Goal: Task Accomplishment & Management: Use online tool/utility

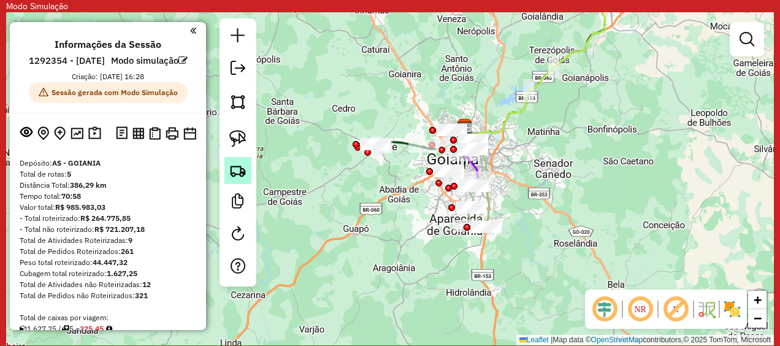
click at [241, 173] on img at bounding box center [237, 170] width 17 height 17
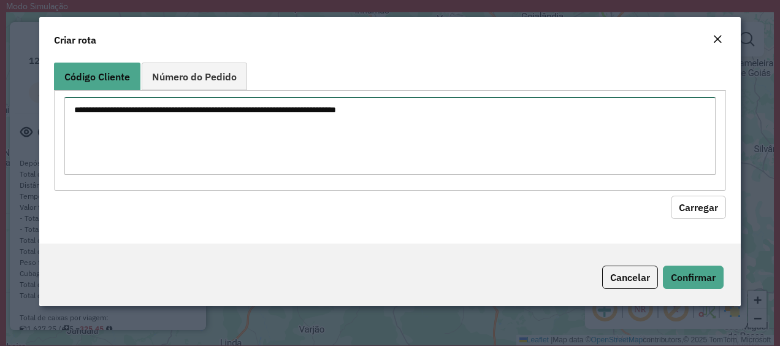
click at [206, 118] on textarea at bounding box center [389, 136] width 651 height 78
paste textarea "********"
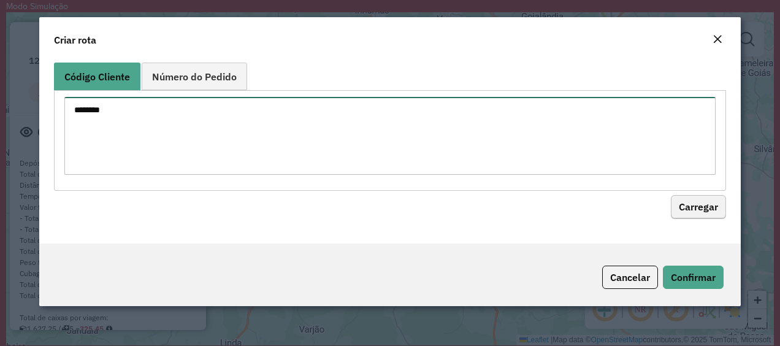
type textarea "********"
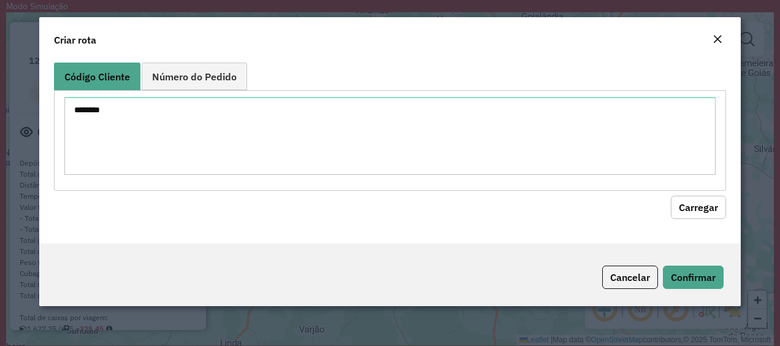
click at [699, 202] on button "Carregar" at bounding box center [697, 207] width 55 height 23
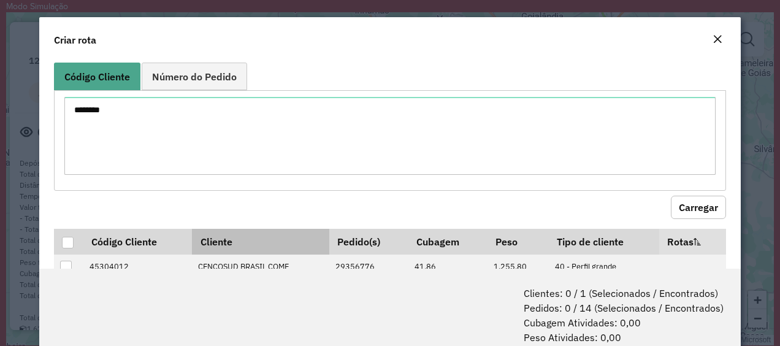
scroll to position [93, 0]
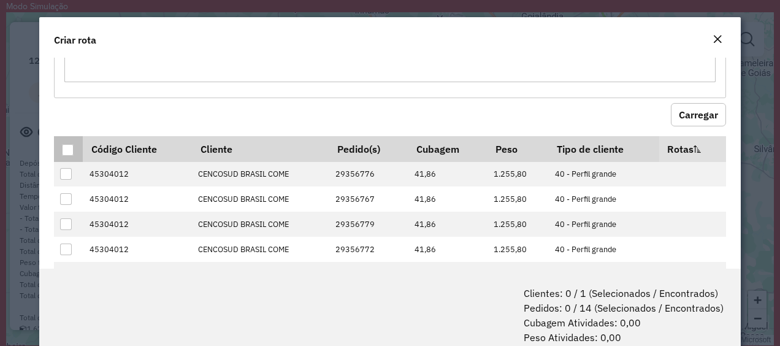
click at [66, 152] on div at bounding box center [68, 150] width 12 height 12
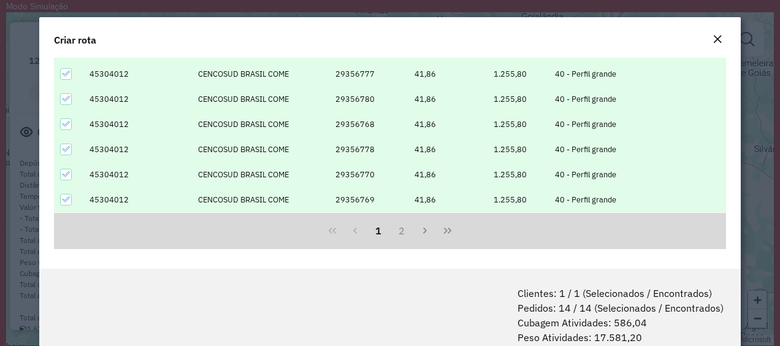
scroll to position [61, 0]
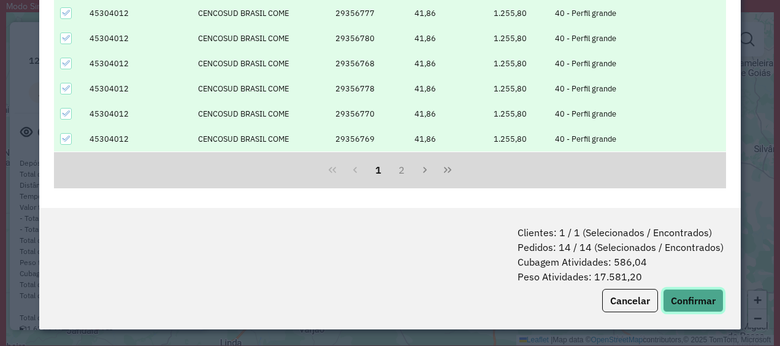
click at [693, 306] on button "Confirmar" at bounding box center [692, 300] width 61 height 23
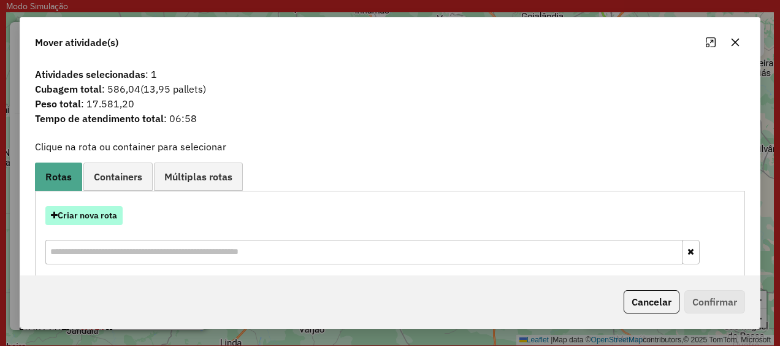
click at [107, 211] on button "Criar nova rota" at bounding box center [83, 215] width 77 height 19
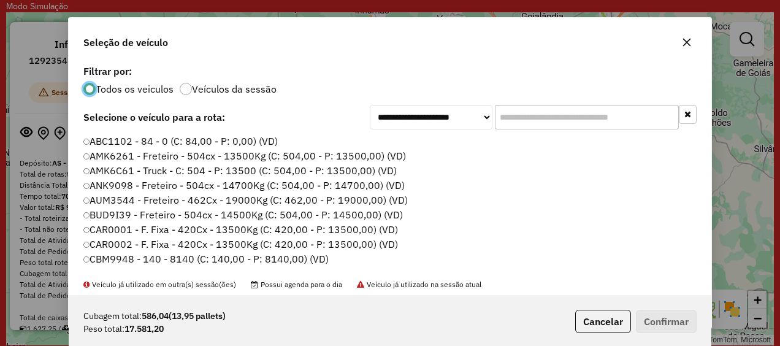
scroll to position [7, 4]
click at [560, 121] on input "text" at bounding box center [587, 117] width 184 height 25
paste input "*******"
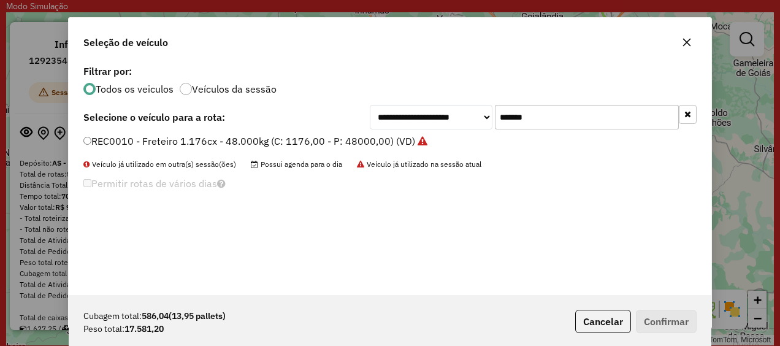
type input "*******"
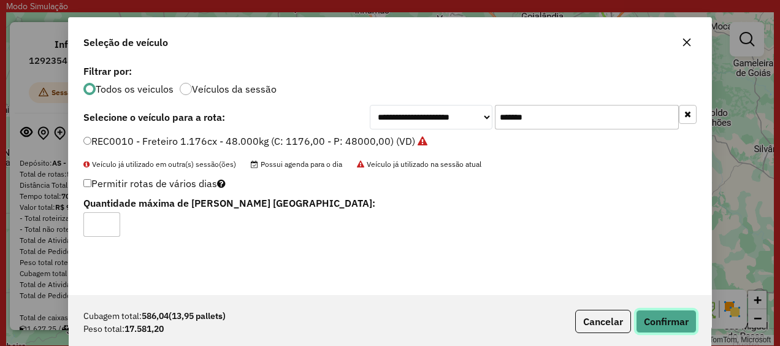
click at [658, 323] on button "Confirmar" at bounding box center [666, 320] width 61 height 23
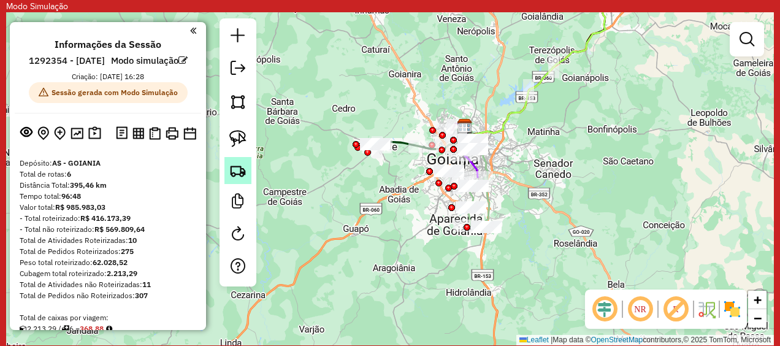
click at [236, 177] on img at bounding box center [237, 170] width 17 height 17
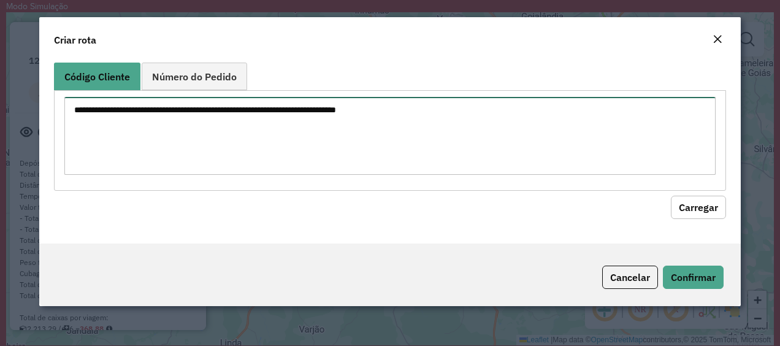
click at [152, 124] on textarea at bounding box center [389, 136] width 651 height 78
paste textarea "********"
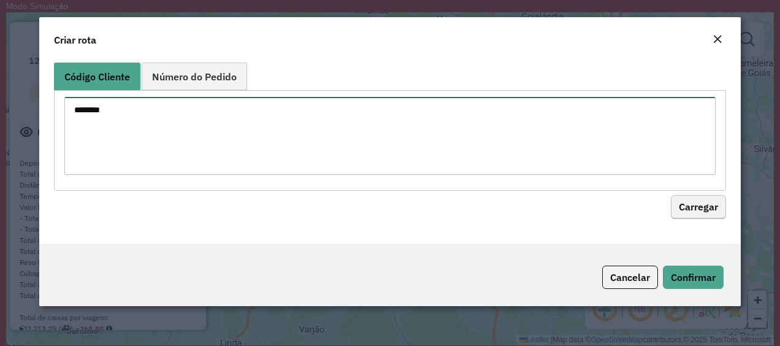
type textarea "********"
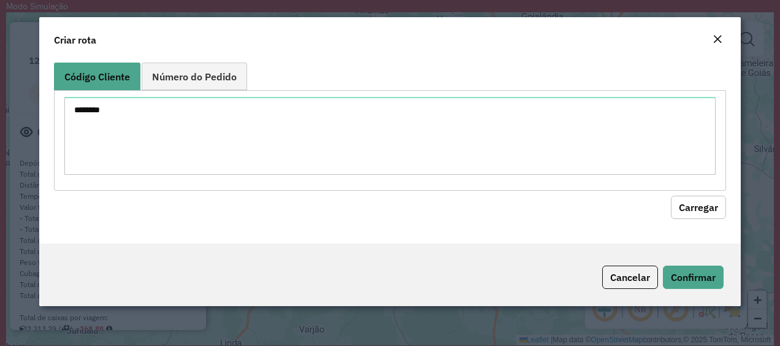
click at [689, 202] on button "Carregar" at bounding box center [697, 207] width 55 height 23
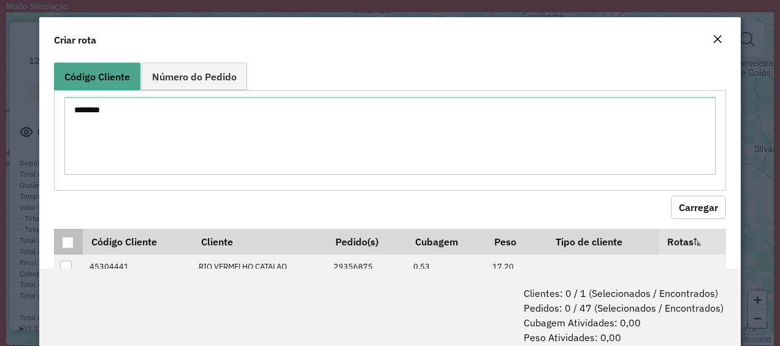
click at [69, 239] on div at bounding box center [68, 243] width 12 height 12
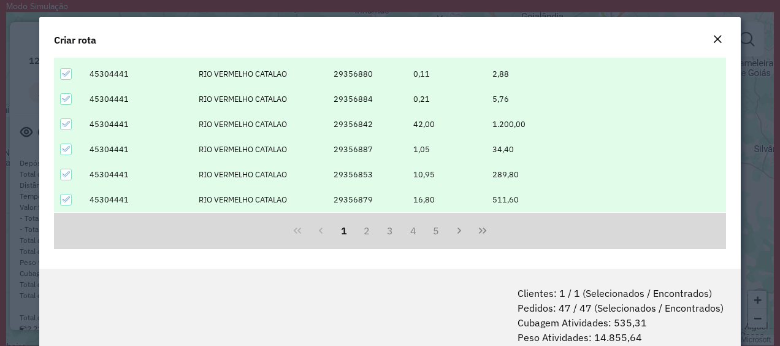
scroll to position [61, 0]
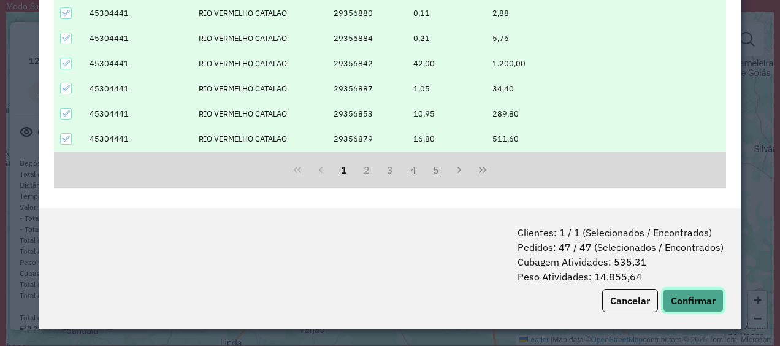
click at [681, 290] on button "Confirmar" at bounding box center [692, 300] width 61 height 23
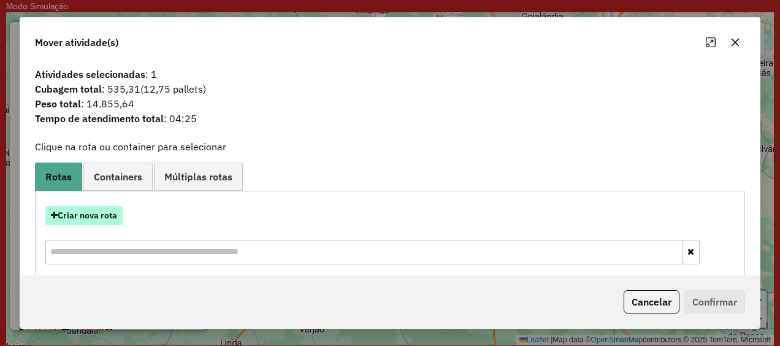
click at [93, 212] on button "Criar nova rota" at bounding box center [83, 215] width 77 height 19
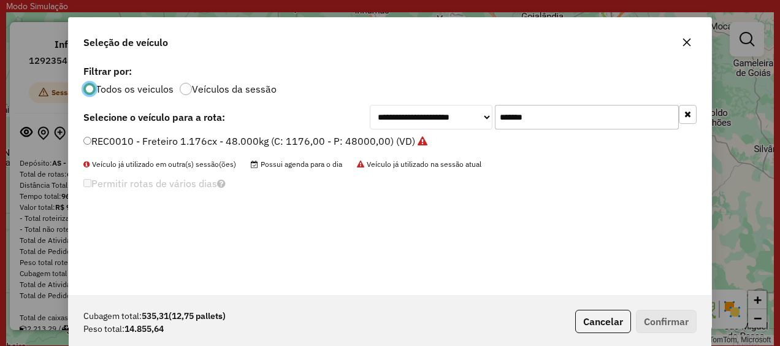
scroll to position [7, 4]
click at [546, 122] on input "*******" at bounding box center [587, 117] width 184 height 25
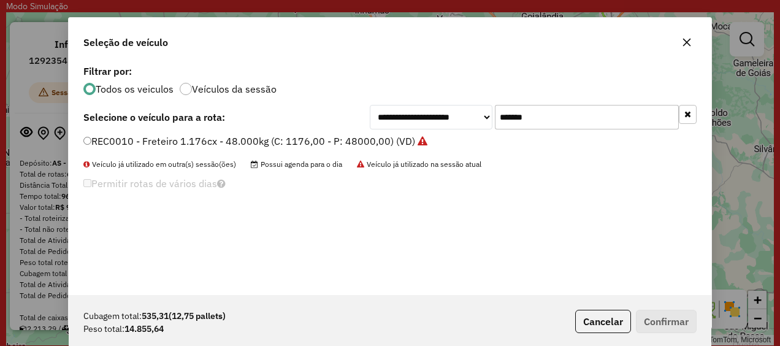
paste input "text"
type input "*******"
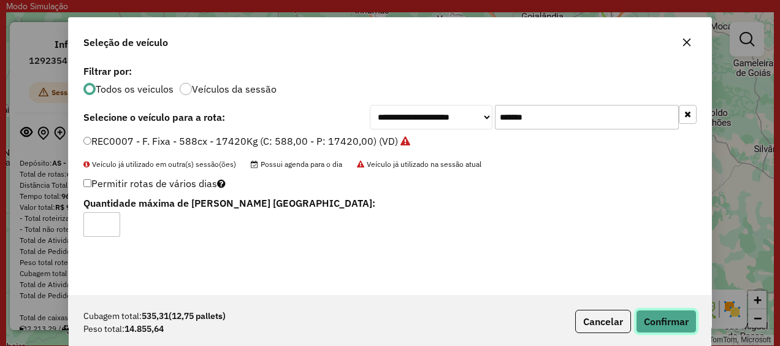
click at [661, 316] on button "Confirmar" at bounding box center [666, 320] width 61 height 23
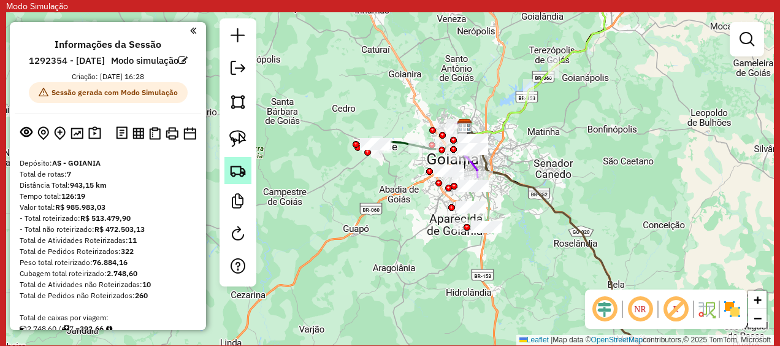
click at [230, 171] on img at bounding box center [237, 170] width 17 height 17
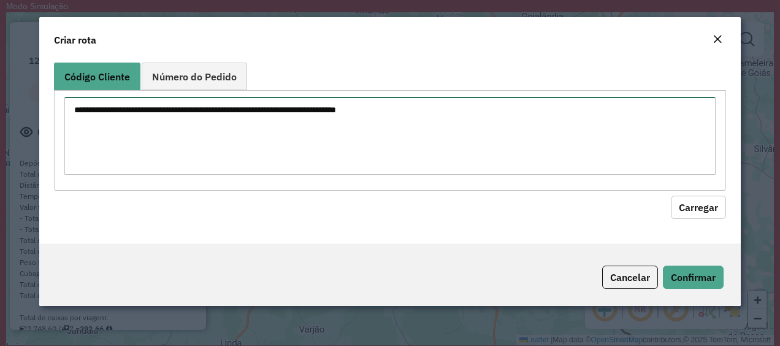
click at [167, 117] on textarea at bounding box center [389, 136] width 651 height 78
paste textarea "********"
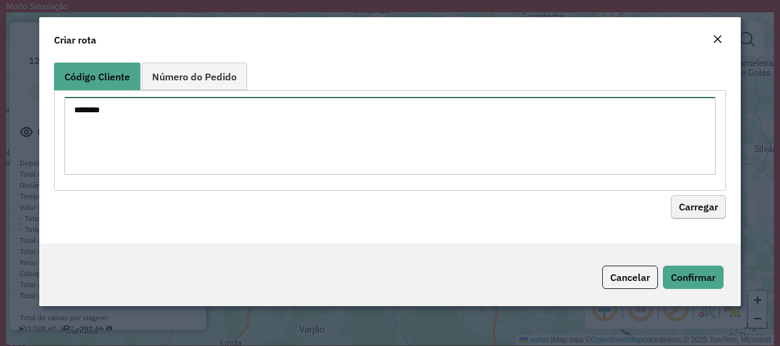
type textarea "********"
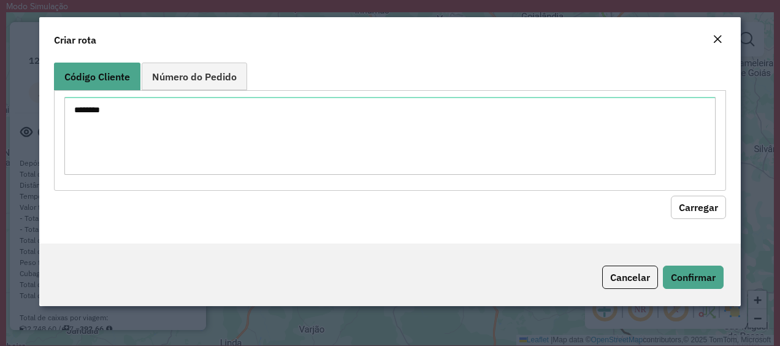
click at [674, 205] on button "Carregar" at bounding box center [697, 207] width 55 height 23
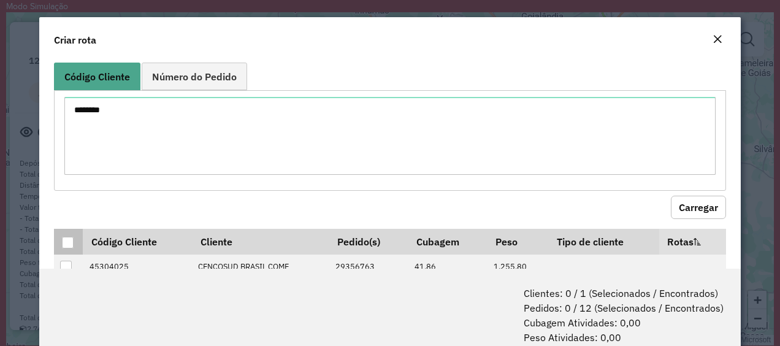
click at [69, 240] on div at bounding box center [68, 243] width 12 height 12
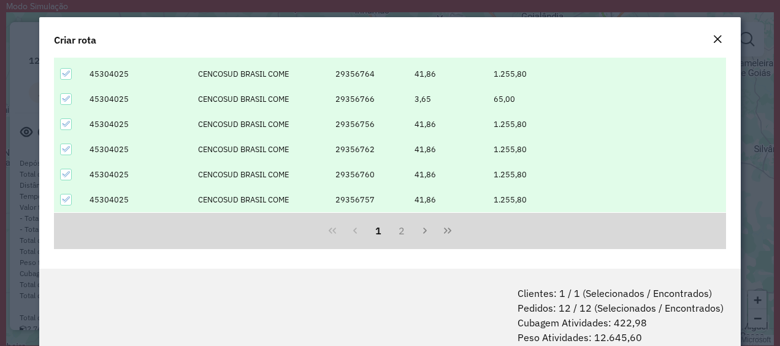
scroll to position [61, 0]
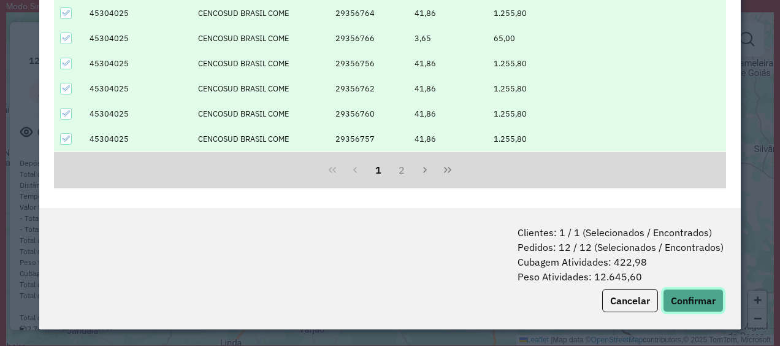
click at [681, 294] on button "Confirmar" at bounding box center [692, 300] width 61 height 23
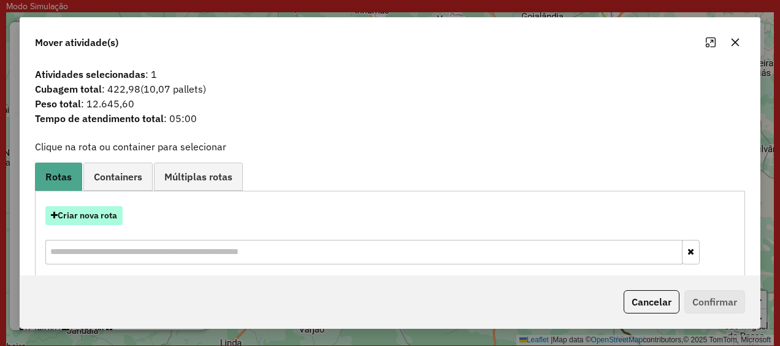
click at [79, 207] on button "Criar nova rota" at bounding box center [83, 215] width 77 height 19
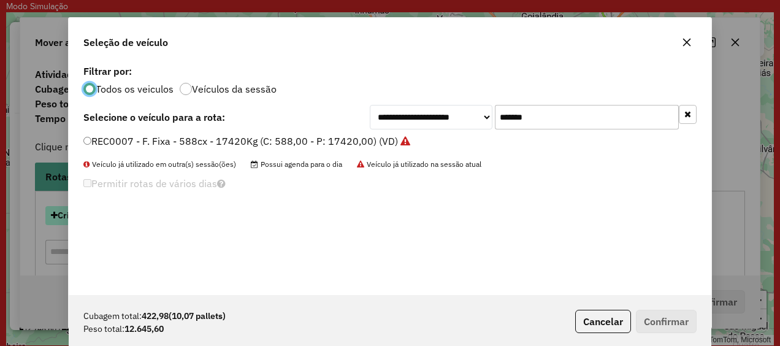
scroll to position [7, 4]
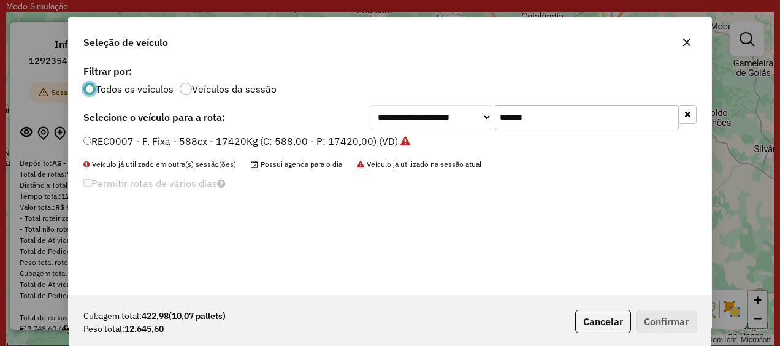
click at [571, 115] on input "*******" at bounding box center [587, 117] width 184 height 25
paste input "text"
type input "*******"
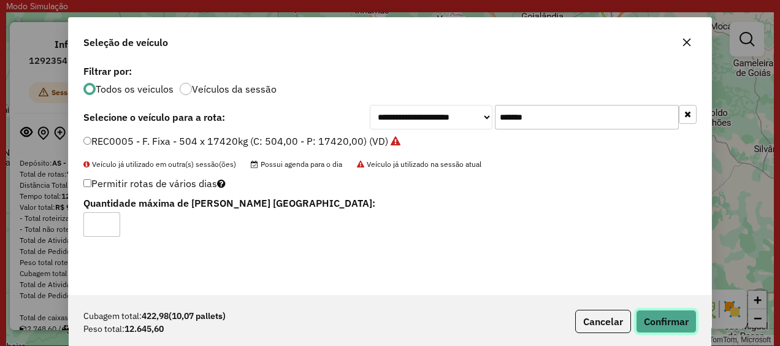
click at [672, 317] on button "Confirmar" at bounding box center [666, 320] width 61 height 23
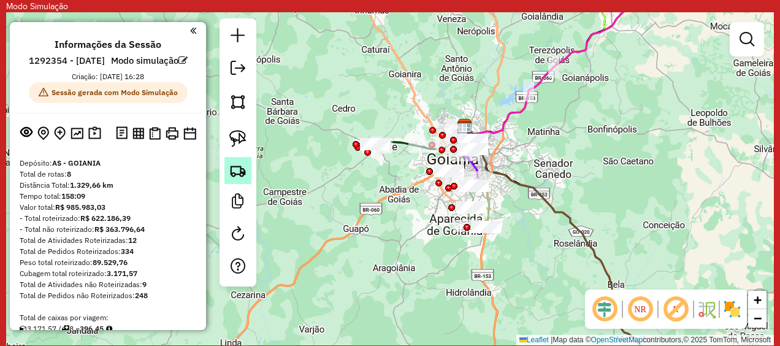
click at [243, 175] on img at bounding box center [237, 170] width 17 height 17
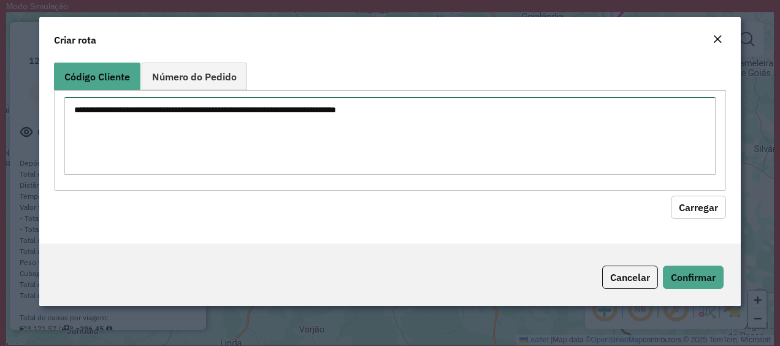
click at [249, 145] on textarea at bounding box center [389, 136] width 651 height 78
paste textarea "********"
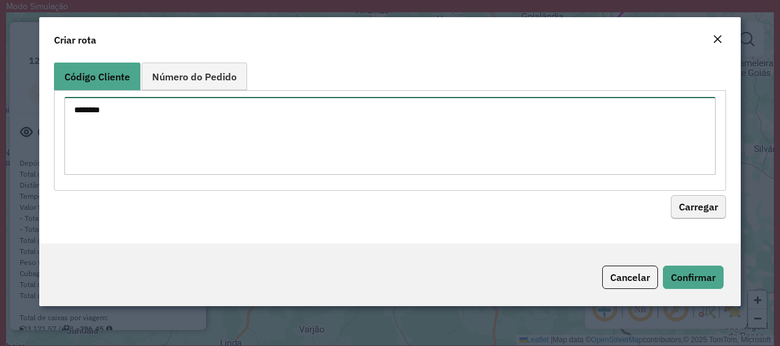
type textarea "********"
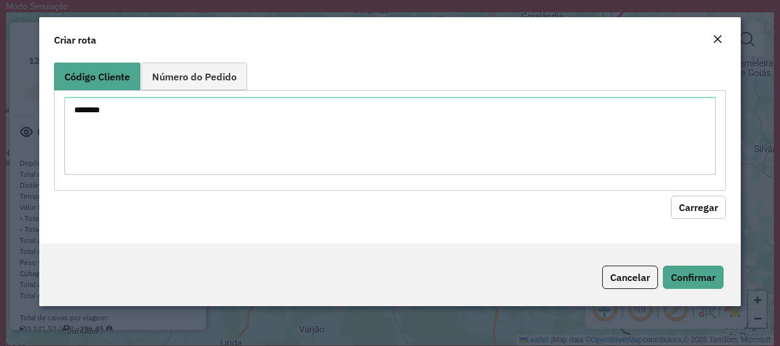
click at [696, 210] on button "Carregar" at bounding box center [697, 207] width 55 height 23
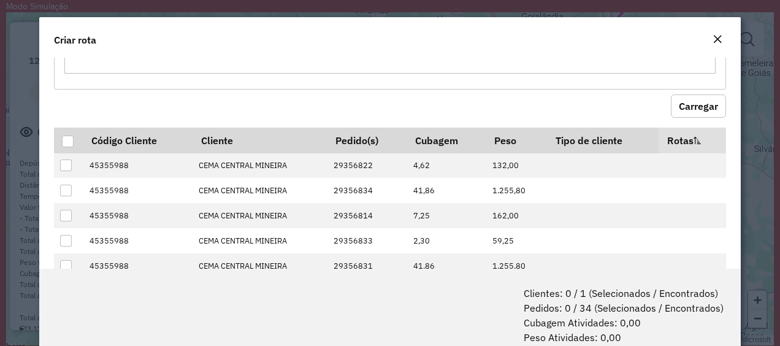
scroll to position [102, 0]
click at [62, 135] on div at bounding box center [68, 141] width 12 height 12
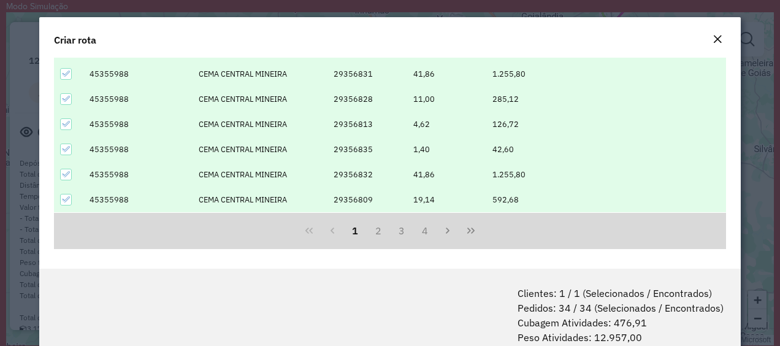
scroll to position [61, 0]
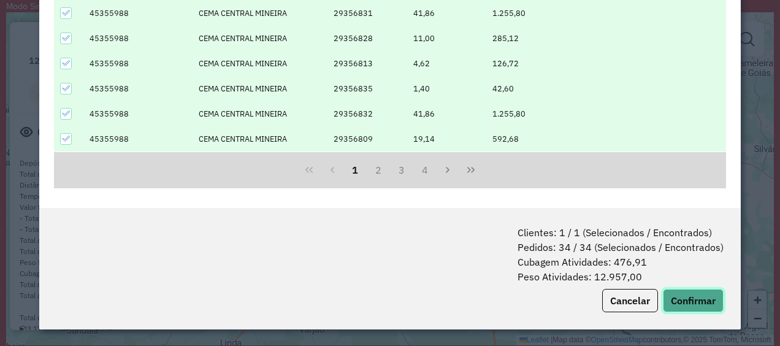
click at [685, 302] on button "Confirmar" at bounding box center [692, 300] width 61 height 23
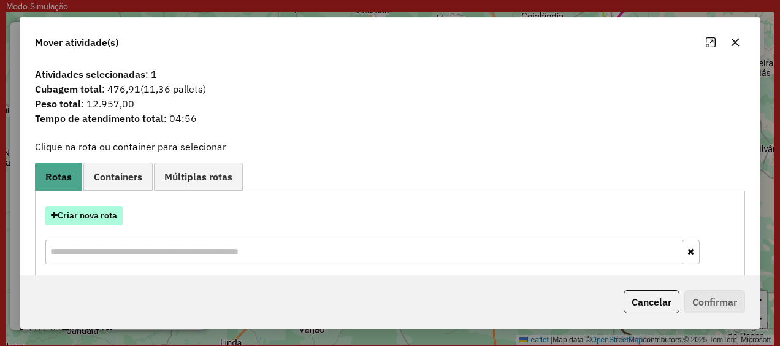
click at [108, 208] on button "Criar nova rota" at bounding box center [83, 215] width 77 height 19
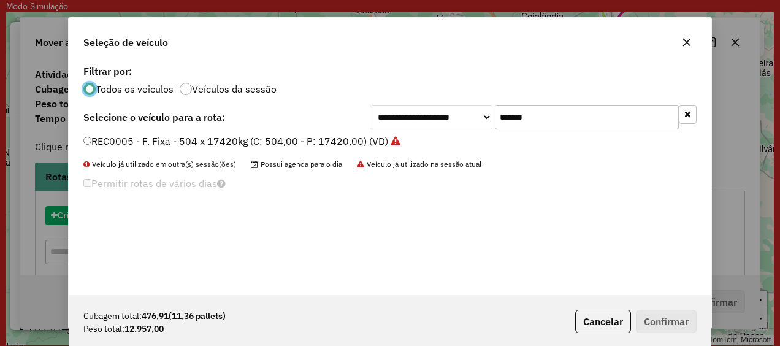
scroll to position [7, 4]
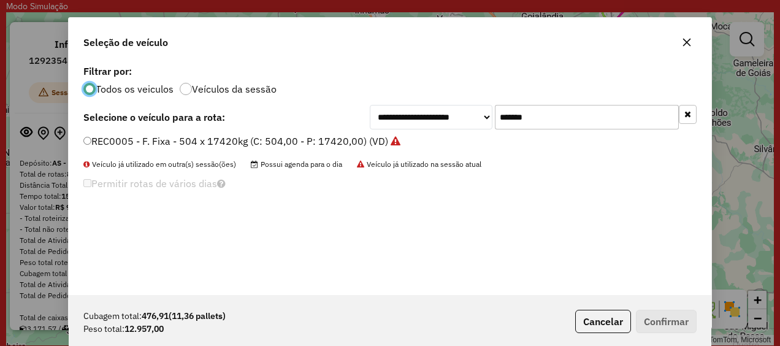
click at [531, 113] on input "*******" at bounding box center [587, 117] width 184 height 25
paste input "text"
type input "*******"
click at [85, 135] on label "REC0004 - F. Fixa - 504 x 17420kg (C: 504,00 - P: 17420,00) (VD)" at bounding box center [241, 141] width 317 height 15
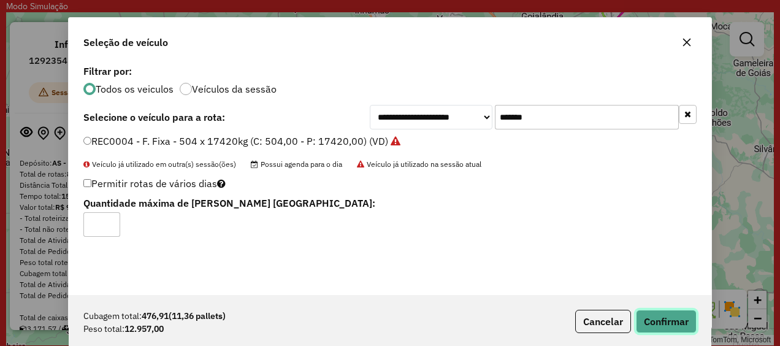
click at [662, 321] on button "Confirmar" at bounding box center [666, 320] width 61 height 23
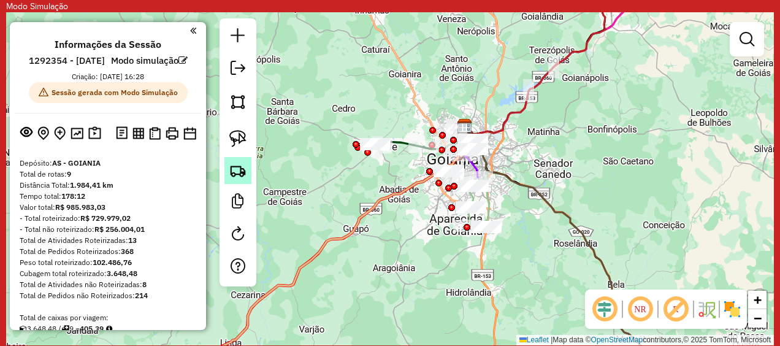
click at [239, 173] on img at bounding box center [237, 170] width 17 height 17
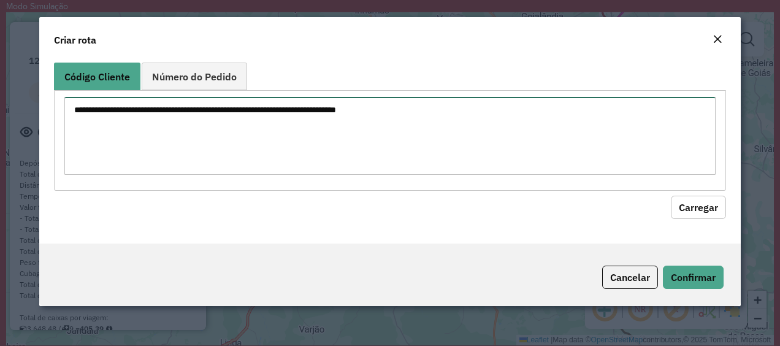
click at [283, 140] on textarea at bounding box center [389, 136] width 651 height 78
paste textarea "********"
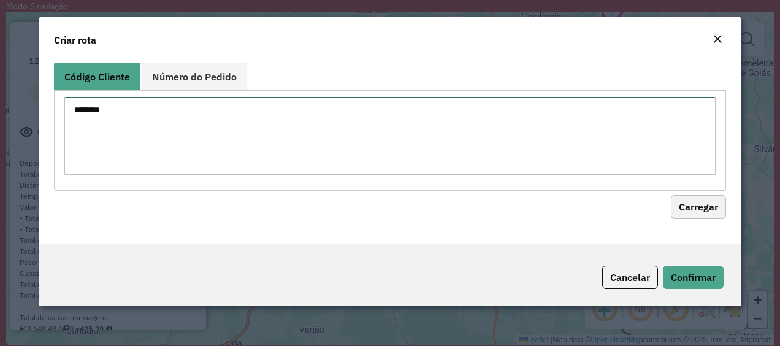
type textarea "********"
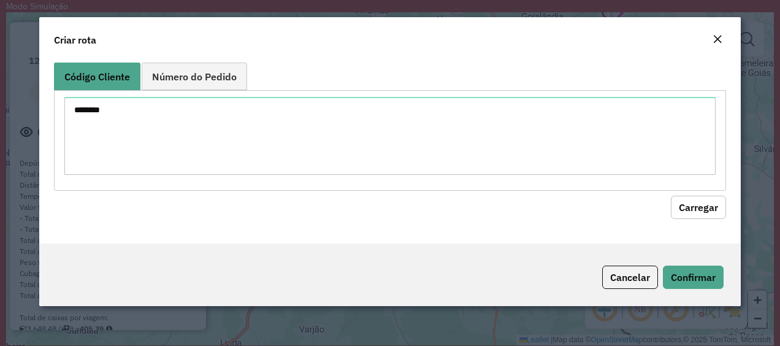
click at [694, 211] on button "Carregar" at bounding box center [697, 207] width 55 height 23
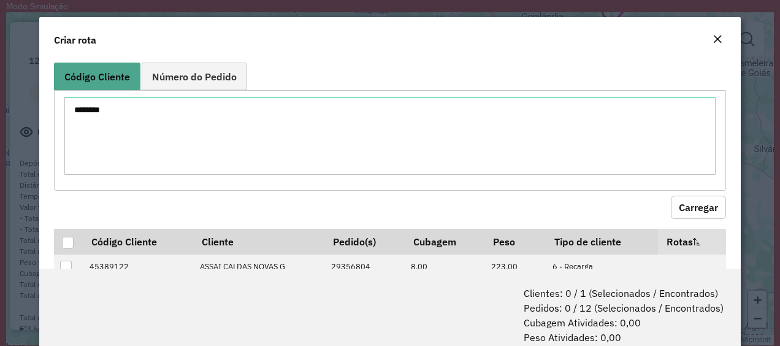
scroll to position [71, 0]
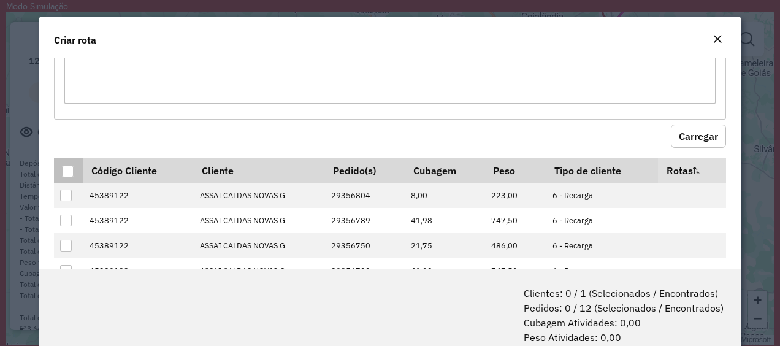
click at [72, 164] on p-tableheadercheckbox at bounding box center [68, 170] width 12 height 12
click at [64, 172] on div at bounding box center [68, 171] width 12 height 12
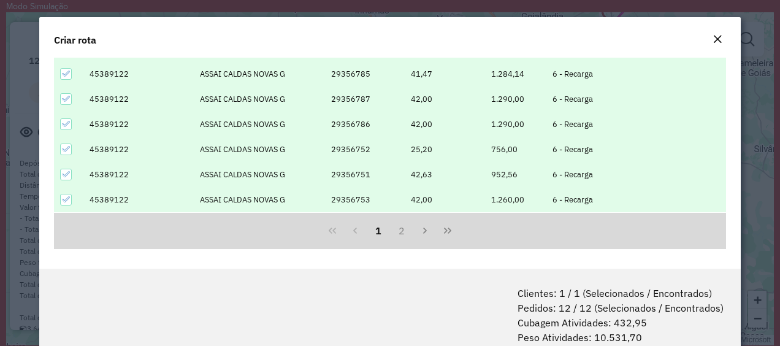
scroll to position [61, 0]
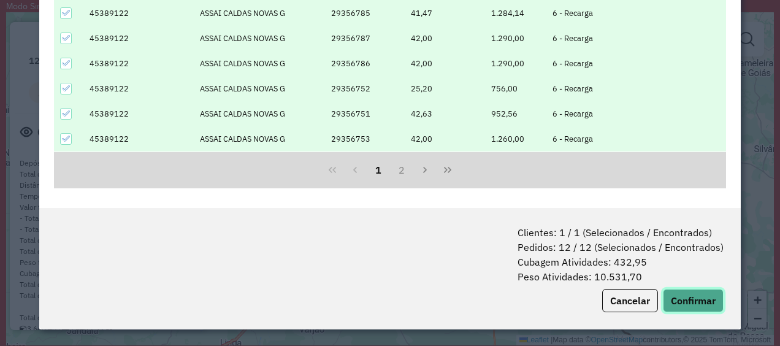
click at [686, 300] on button "Confirmar" at bounding box center [692, 300] width 61 height 23
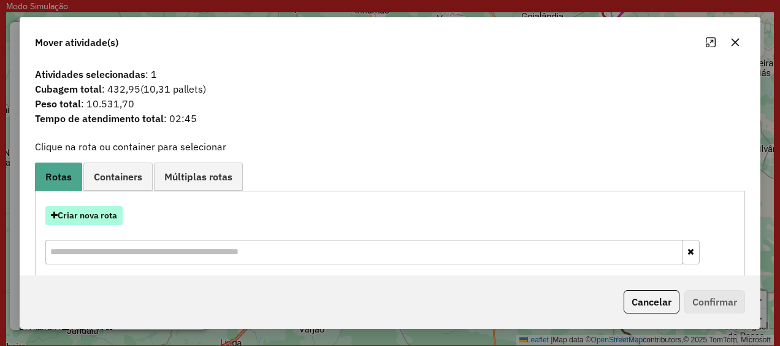
click at [104, 217] on button "Criar nova rota" at bounding box center [83, 215] width 77 height 19
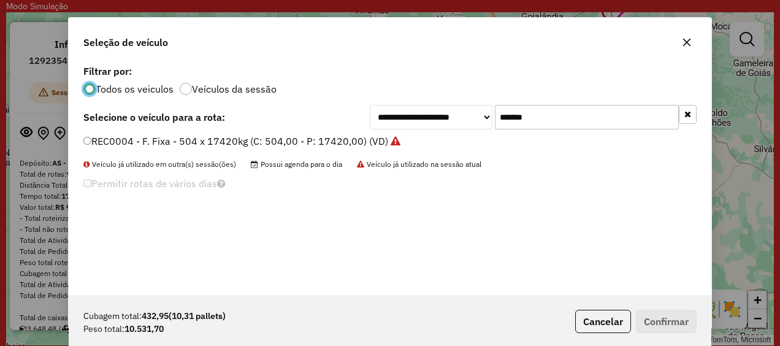
scroll to position [7, 4]
click at [545, 123] on input "*******" at bounding box center [587, 117] width 184 height 25
paste input "text"
type input "*******"
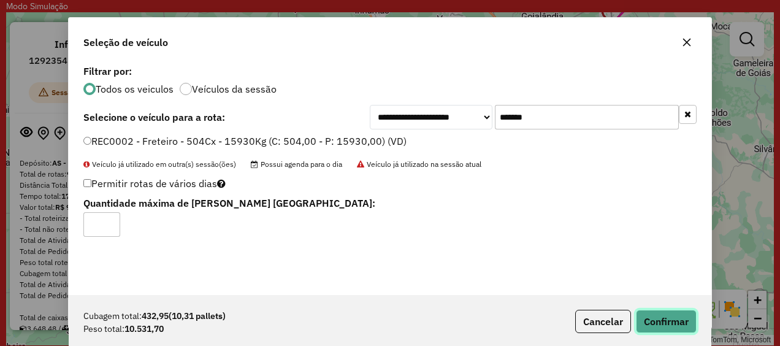
click at [656, 314] on button "Confirmar" at bounding box center [666, 320] width 61 height 23
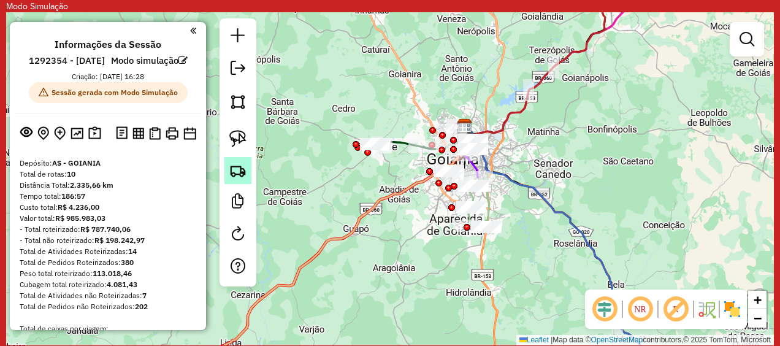
click at [237, 169] on img at bounding box center [237, 170] width 17 height 17
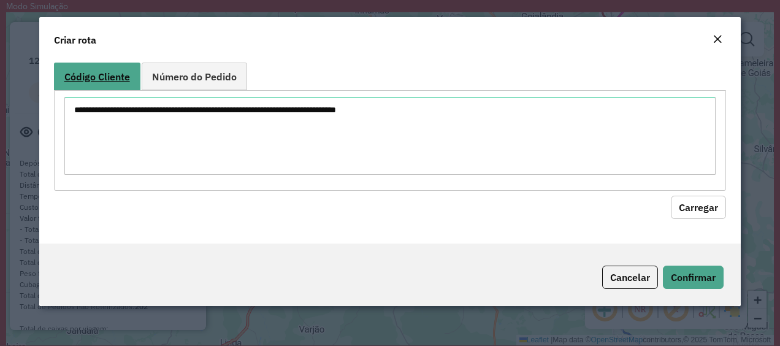
click at [110, 79] on span "Código Cliente" at bounding box center [97, 77] width 66 height 10
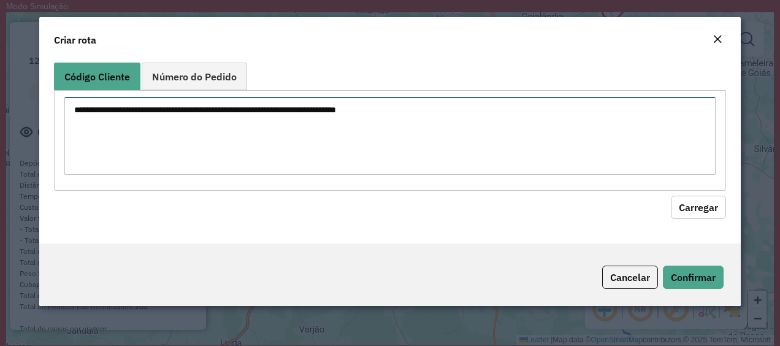
click at [145, 125] on textarea at bounding box center [389, 136] width 651 height 78
paste textarea "********"
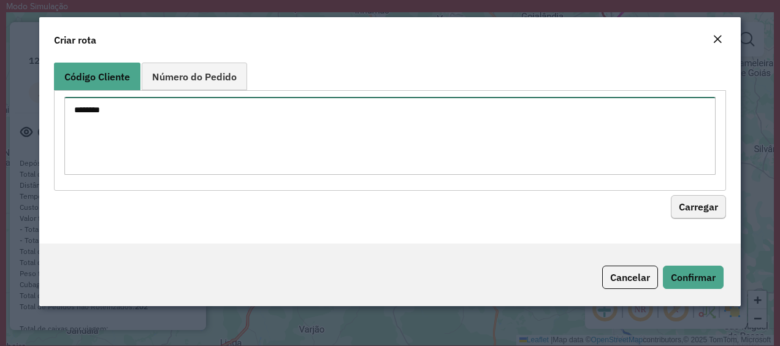
type textarea "********"
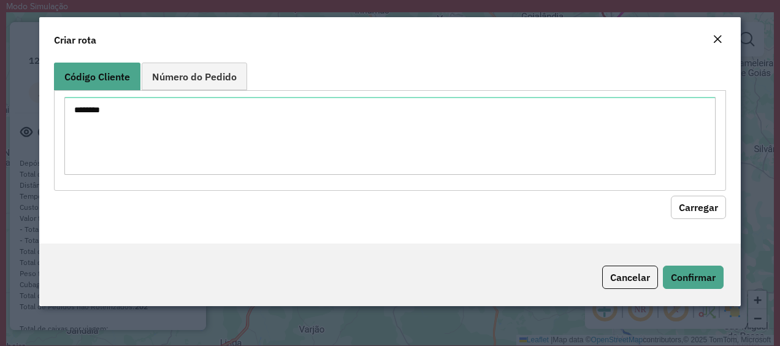
click at [678, 202] on button "Carregar" at bounding box center [697, 207] width 55 height 23
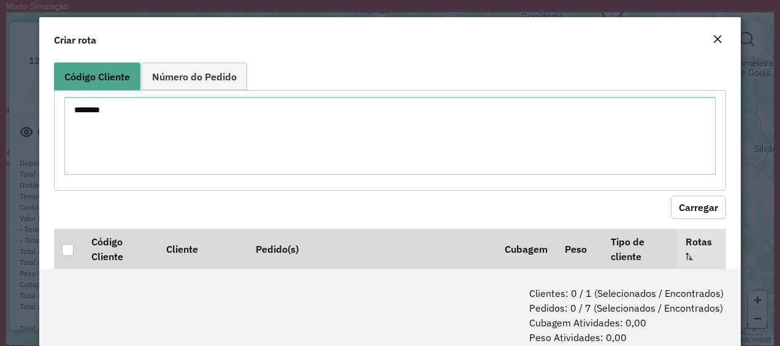
scroll to position [59, 0]
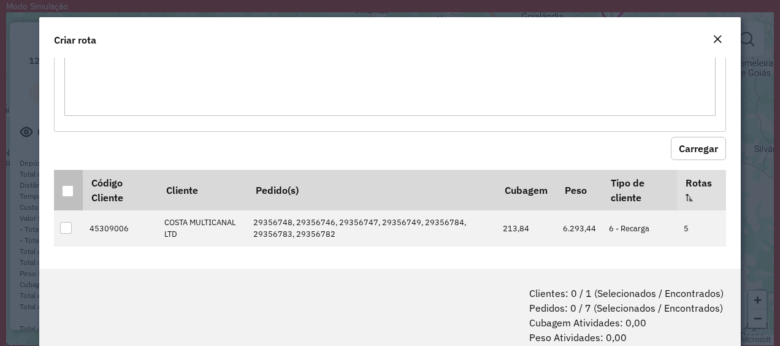
click at [66, 192] on div at bounding box center [68, 191] width 12 height 12
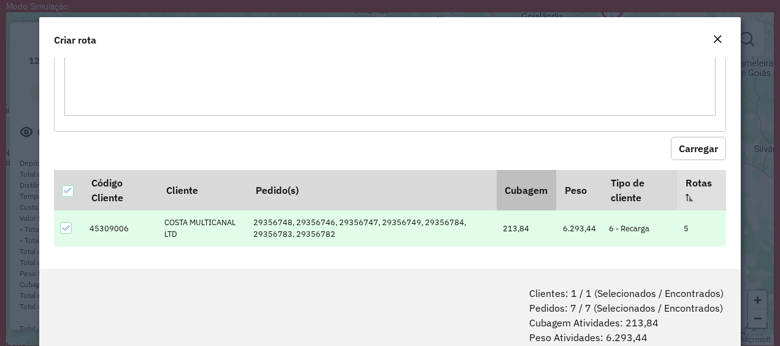
scroll to position [61, 0]
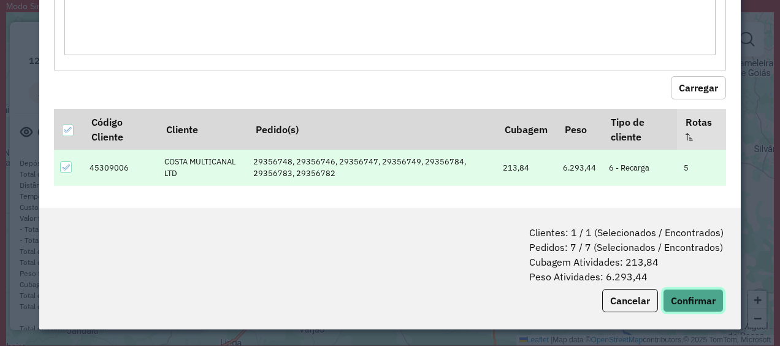
click at [689, 300] on button "Confirmar" at bounding box center [692, 300] width 61 height 23
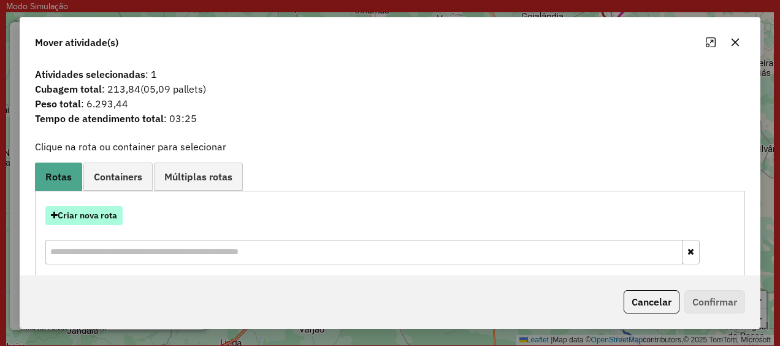
click at [115, 214] on button "Criar nova rota" at bounding box center [83, 215] width 77 height 19
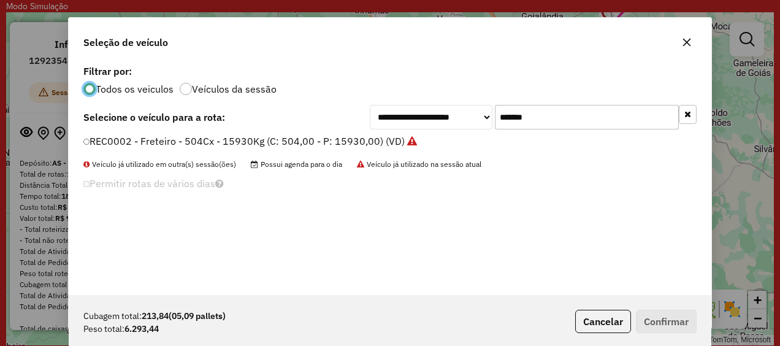
scroll to position [7, 4]
click at [89, 145] on label "REC0002 - Freteiro - 504Cx - 15930Kg (C: 504,00 - P: 15930,00) (VD)" at bounding box center [250, 141] width 335 height 15
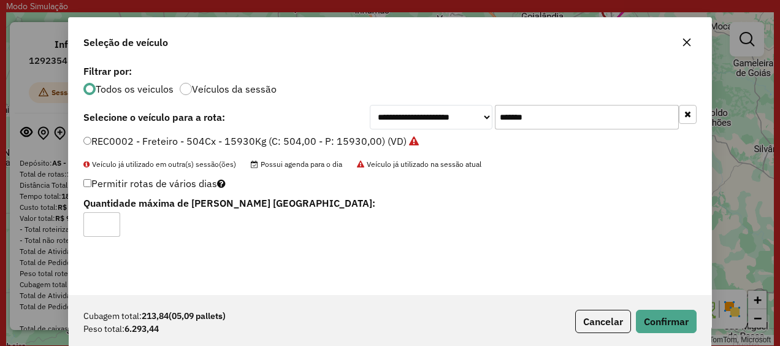
click at [514, 110] on input "*******" at bounding box center [587, 117] width 184 height 25
paste input "text"
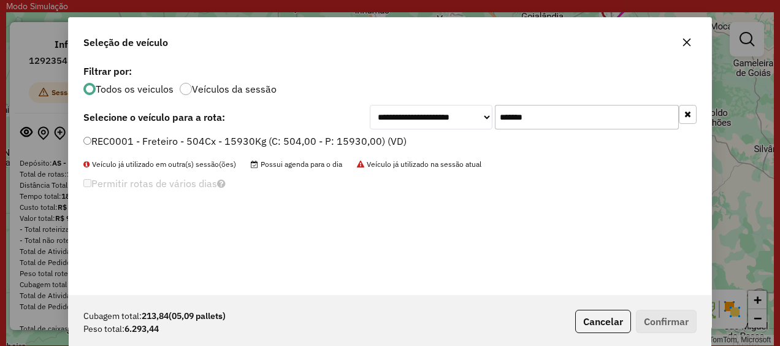
type input "*******"
click at [458, 205] on div "**********" at bounding box center [390, 178] width 642 height 233
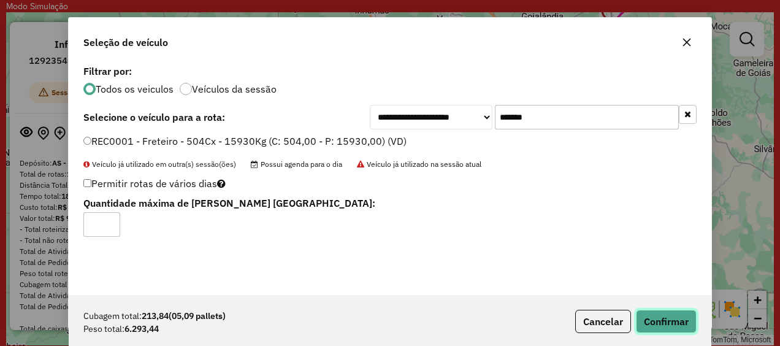
click at [666, 319] on button "Confirmar" at bounding box center [666, 320] width 61 height 23
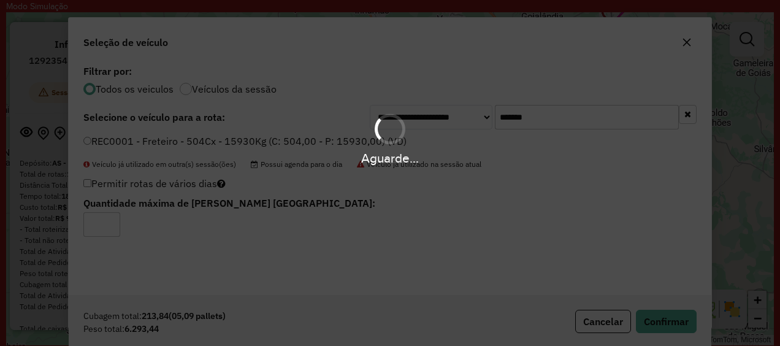
click at [456, 245] on div "Aguarde..." at bounding box center [390, 173] width 780 height 346
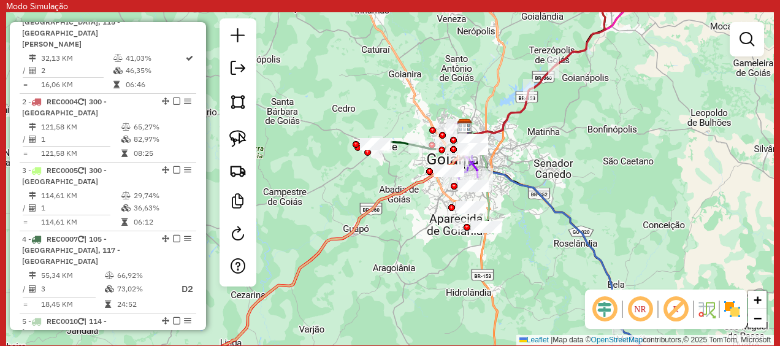
scroll to position [536, 0]
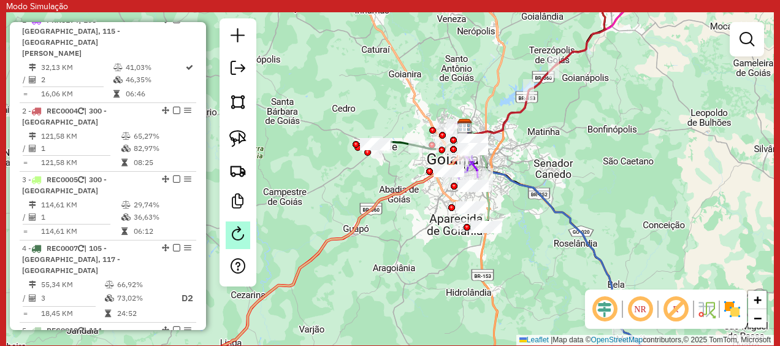
click at [236, 226] on link at bounding box center [238, 235] width 25 height 28
select select "*"
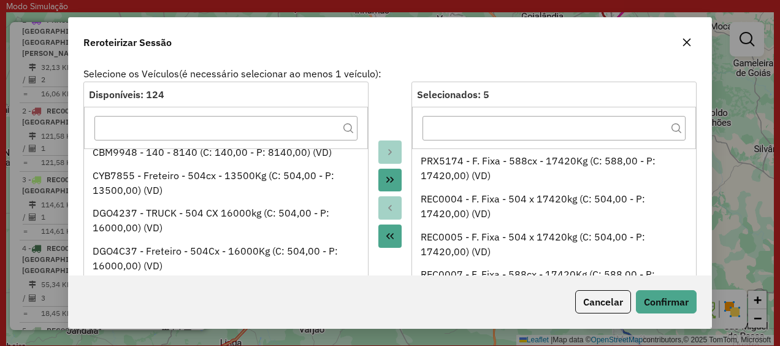
scroll to position [320, 0]
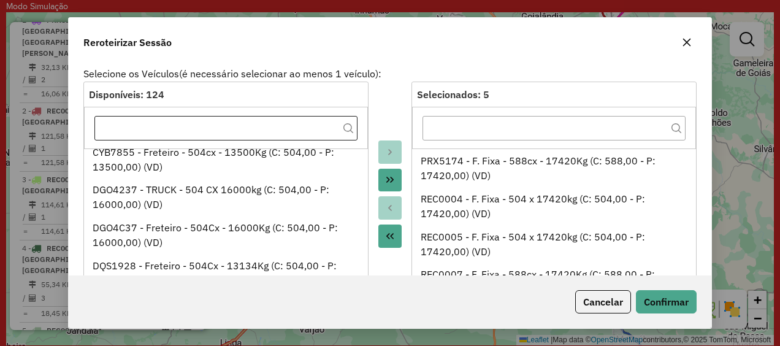
click at [269, 129] on input "text" at bounding box center [225, 128] width 263 height 25
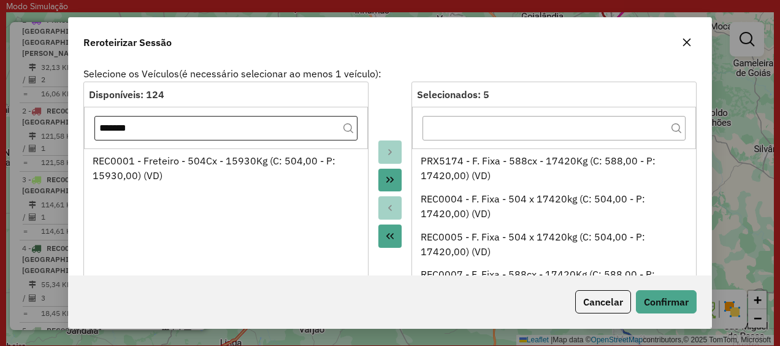
scroll to position [0, 0]
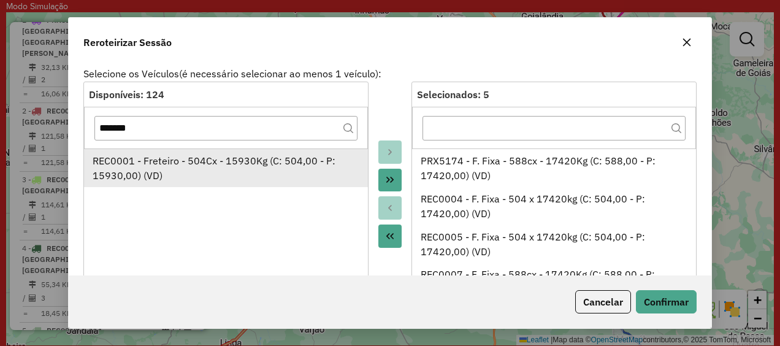
type input "*******"
click at [258, 158] on div "REC0001 - Freteiro - 504Cx - 15930Kg (C: 504,00 - P: 15930,00) (VD)" at bounding box center [226, 167] width 267 height 29
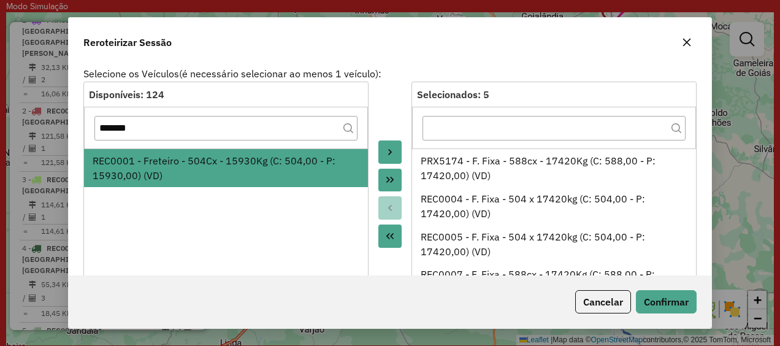
click at [389, 145] on button "Move to Target" at bounding box center [389, 151] width 23 height 23
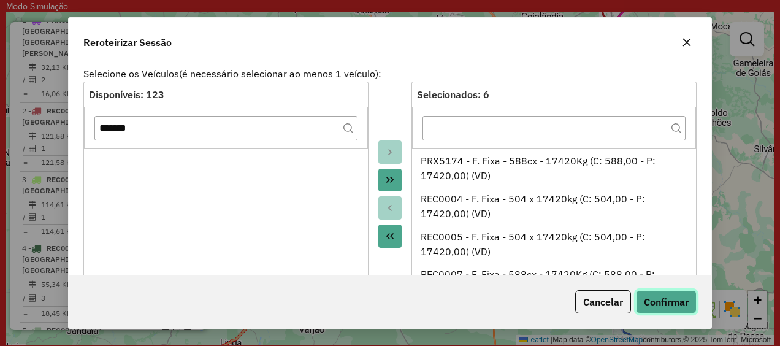
click at [662, 300] on button "Confirmar" at bounding box center [666, 301] width 61 height 23
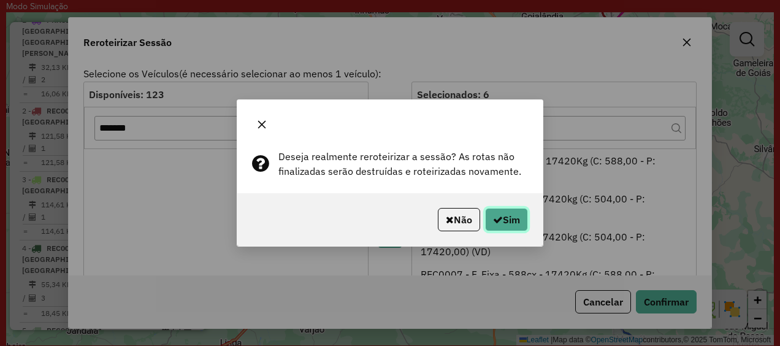
click at [514, 228] on button "Sim" at bounding box center [506, 219] width 43 height 23
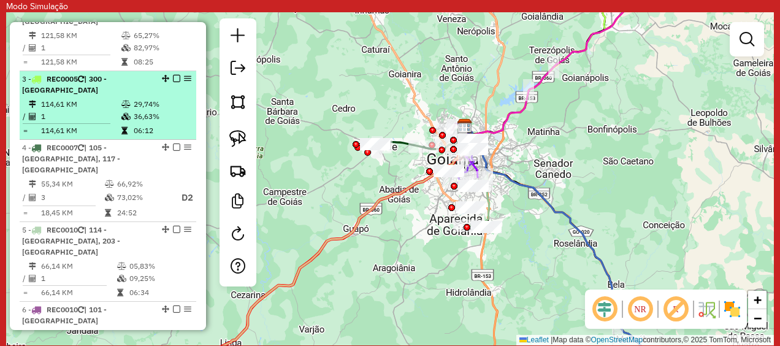
scroll to position [617, 0]
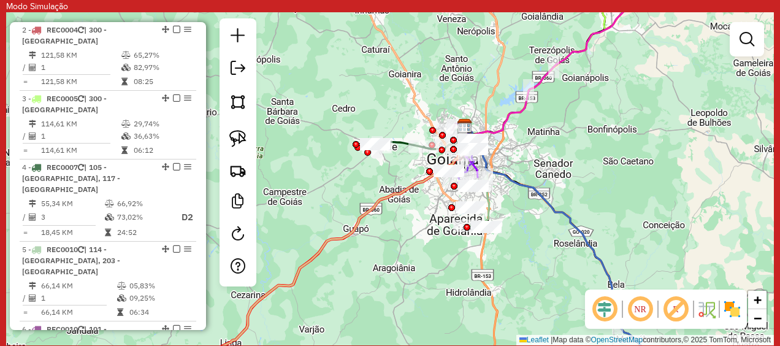
click at [604, 310] on em at bounding box center [604, 308] width 29 height 29
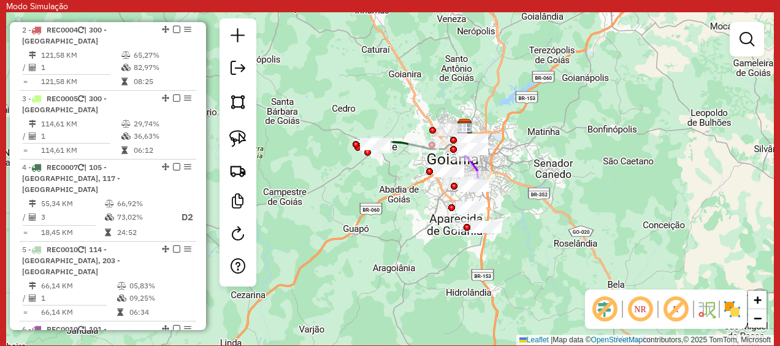
click at [604, 310] on em at bounding box center [604, 308] width 29 height 29
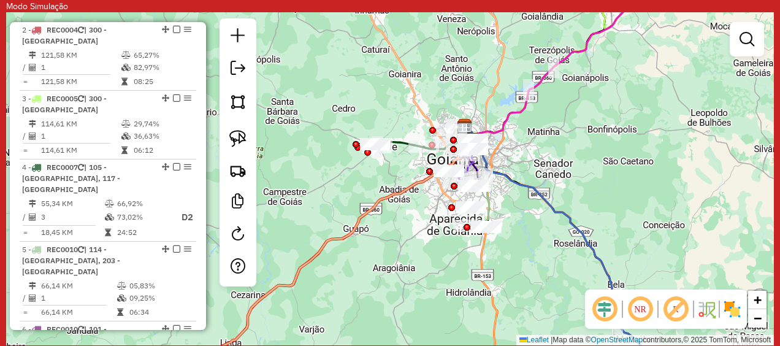
click at [604, 310] on em at bounding box center [604, 308] width 29 height 29
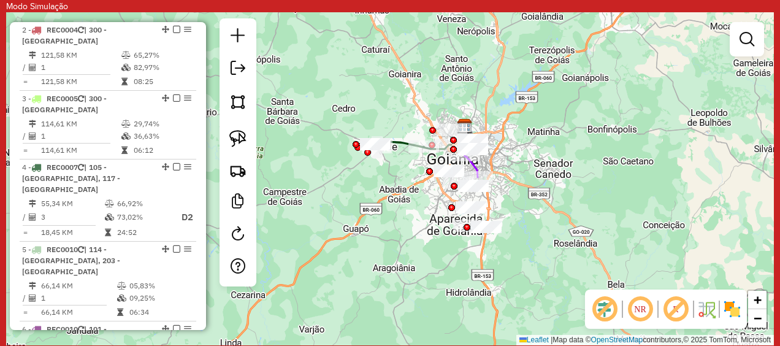
click at [604, 310] on em at bounding box center [604, 308] width 29 height 29
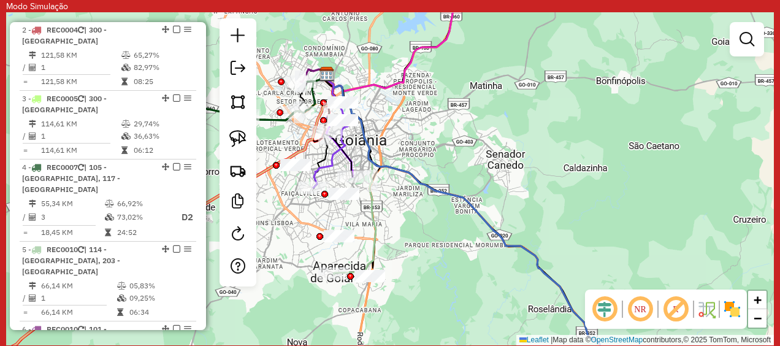
click at [610, 311] on em at bounding box center [604, 308] width 29 height 29
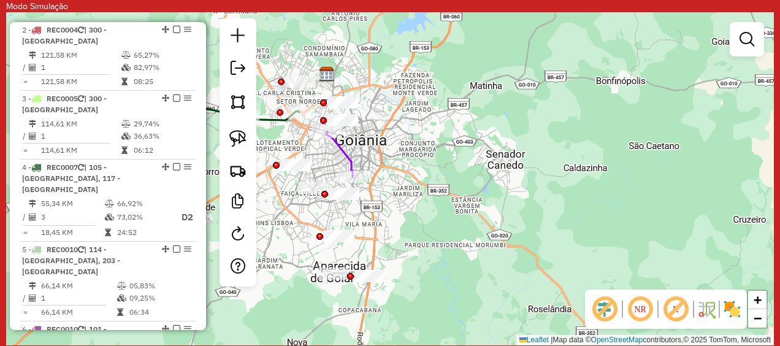
click at [610, 311] on em at bounding box center [604, 308] width 29 height 29
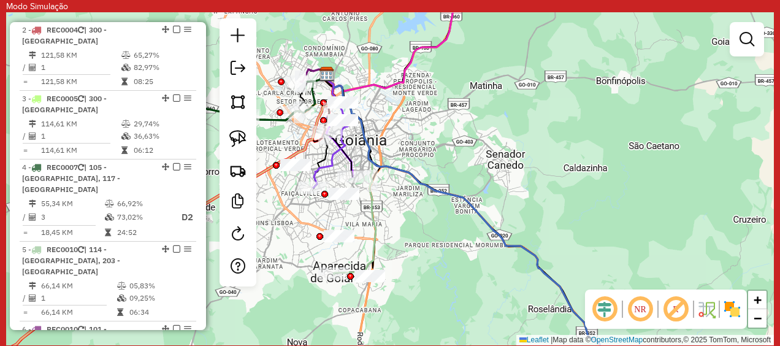
click at [669, 305] on em at bounding box center [675, 308] width 29 height 29
click at [643, 309] on em at bounding box center [639, 308] width 29 height 29
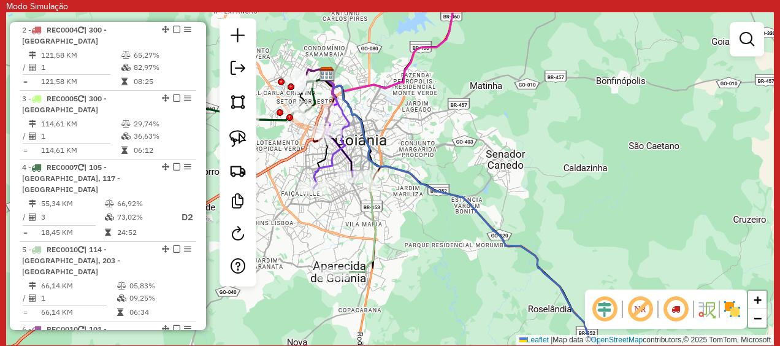
click at [643, 309] on em at bounding box center [639, 308] width 29 height 29
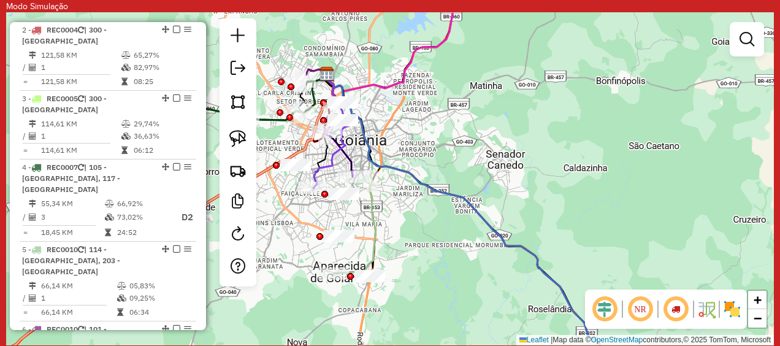
click at [643, 309] on em at bounding box center [639, 308] width 29 height 29
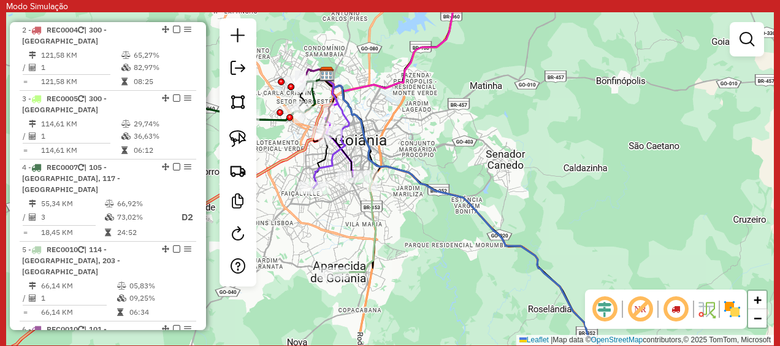
click at [643, 309] on em at bounding box center [639, 308] width 29 height 29
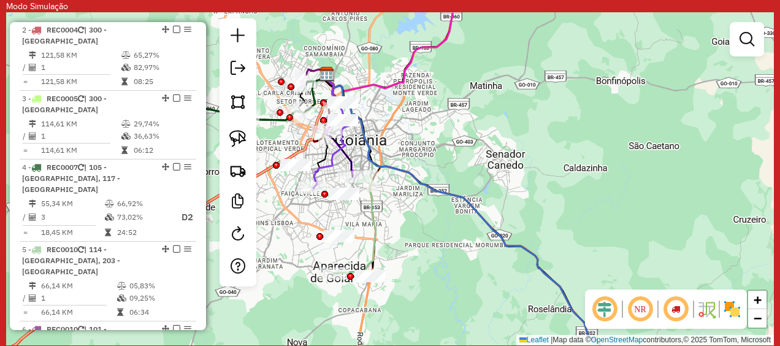
click at [709, 306] on img at bounding box center [706, 309] width 20 height 20
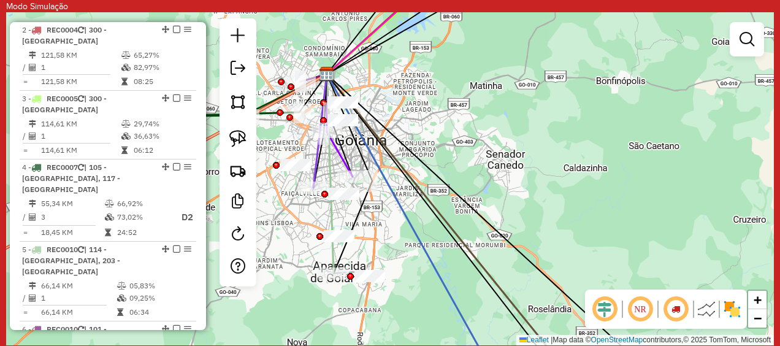
click at [709, 306] on img at bounding box center [706, 309] width 20 height 20
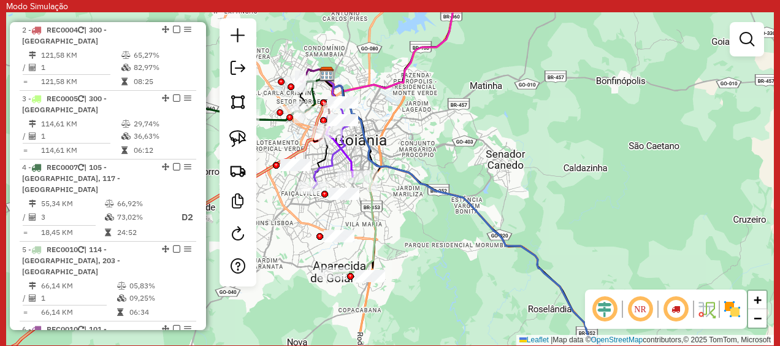
click at [732, 308] on img at bounding box center [732, 309] width 20 height 20
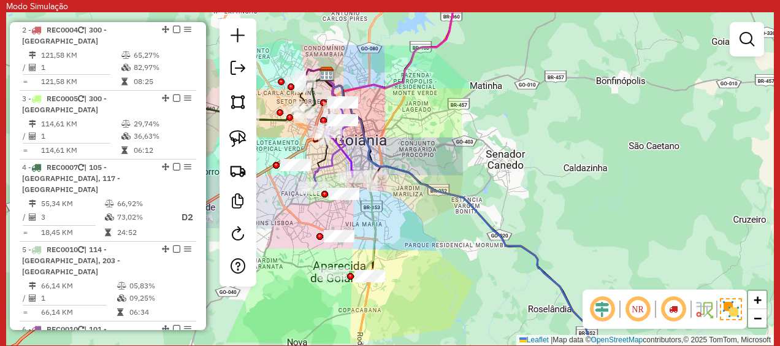
click at [732, 308] on img at bounding box center [730, 309] width 22 height 22
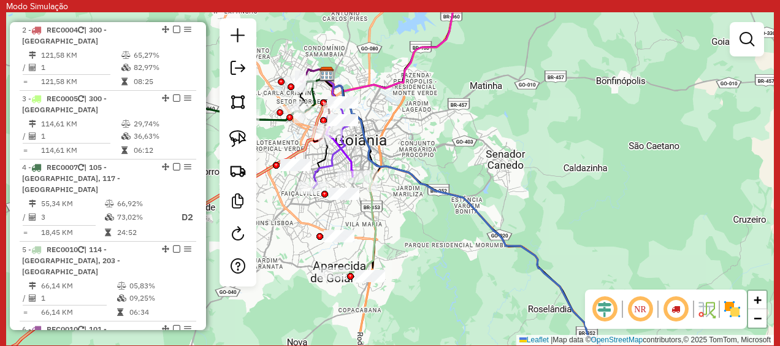
click at [732, 308] on img at bounding box center [732, 309] width 20 height 20
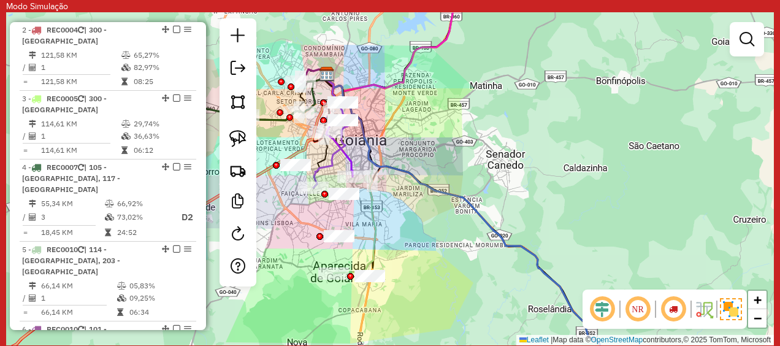
click at [732, 308] on img at bounding box center [730, 309] width 22 height 22
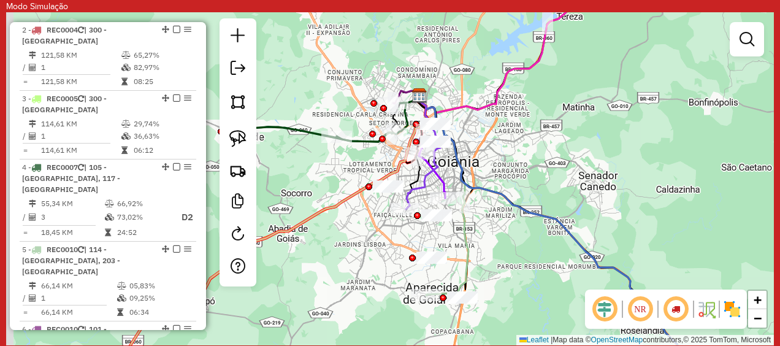
drag, startPoint x: 293, startPoint y: 199, endPoint x: 400, endPoint y: 219, distance: 108.5
click at [400, 219] on div "Janela de atendimento Grade de atendimento Capacidade Transportadoras Veículos …" at bounding box center [389, 178] width 767 height 333
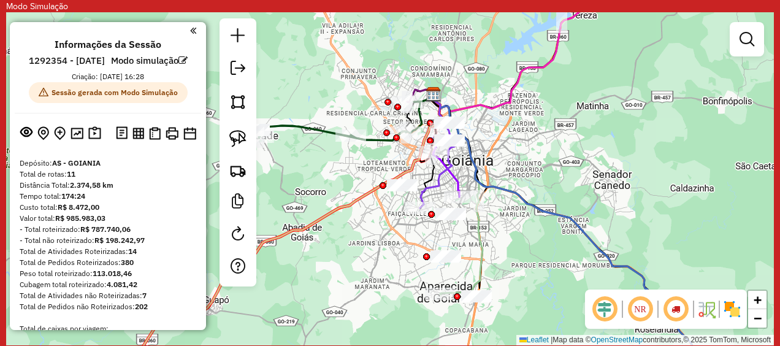
scroll to position [1, 0]
click at [137, 139] on img at bounding box center [138, 133] width 12 height 12
click at [157, 139] on img at bounding box center [155, 132] width 12 height 13
click at [192, 139] on img at bounding box center [189, 132] width 13 height 13
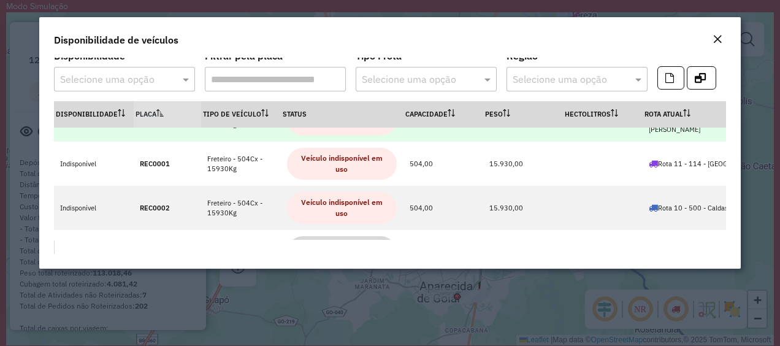
scroll to position [0, 0]
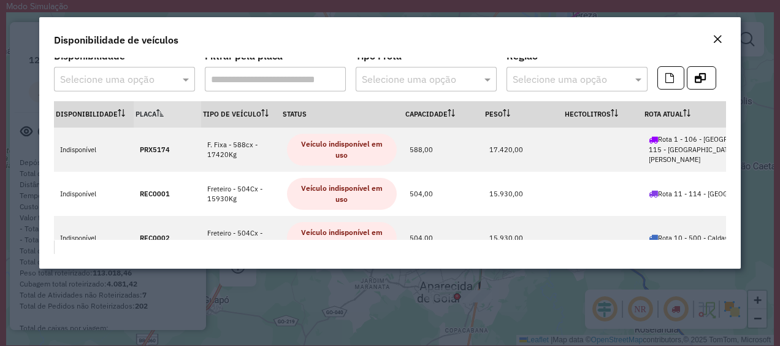
click at [716, 39] on em "Close" at bounding box center [717, 39] width 10 height 10
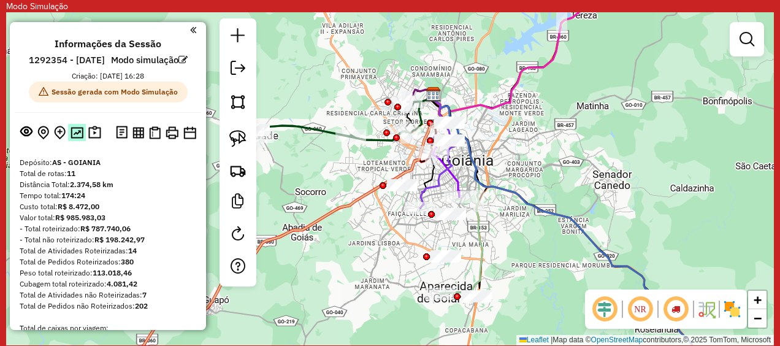
click at [75, 139] on img at bounding box center [76, 133] width 13 height 12
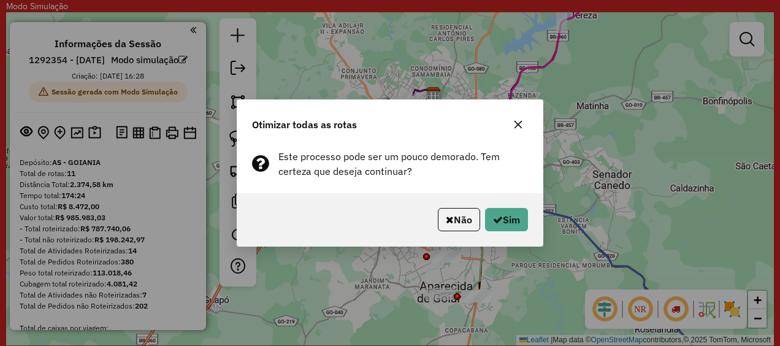
click at [519, 126] on icon "button" at bounding box center [518, 125] width 8 height 8
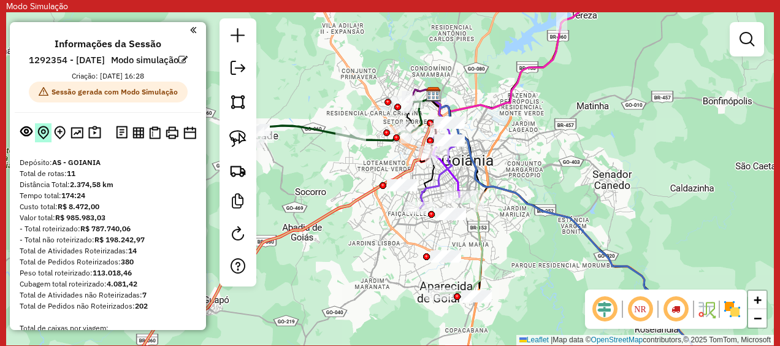
click at [37, 140] on img at bounding box center [43, 133] width 12 height 14
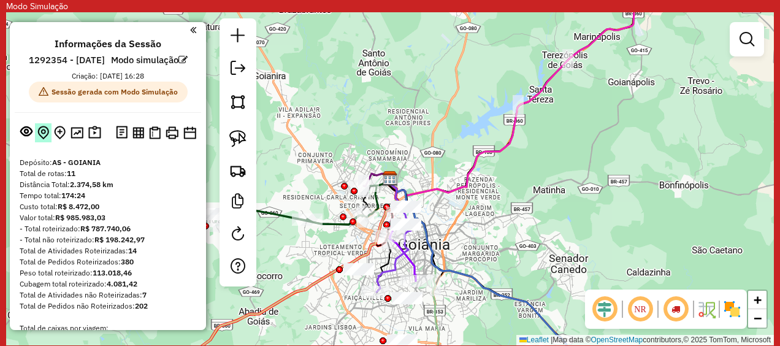
click at [37, 140] on img at bounding box center [43, 133] width 12 height 14
click at [25, 137] on em at bounding box center [26, 131] width 12 height 12
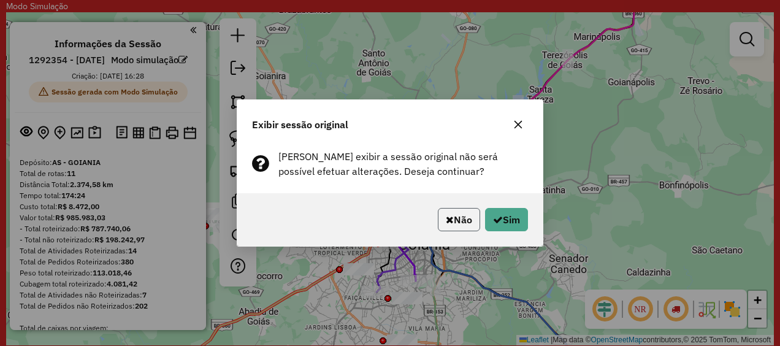
click at [449, 214] on icon "button" at bounding box center [450, 219] width 8 height 10
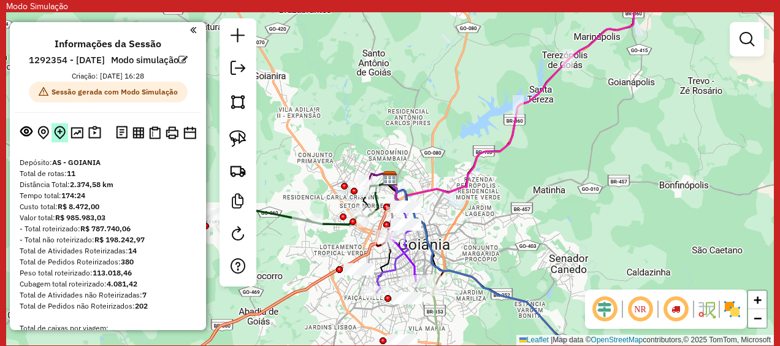
click at [59, 140] on img at bounding box center [60, 133] width 12 height 14
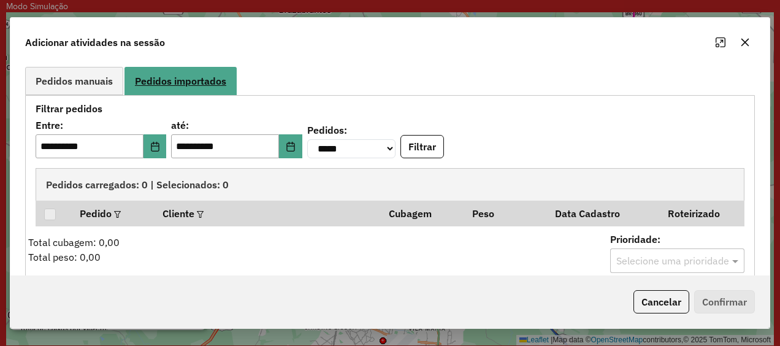
click at [197, 77] on span "Pedidos importados" at bounding box center [180, 81] width 91 height 10
click at [87, 83] on span "Pedidos manuais" at bounding box center [74, 81] width 77 height 10
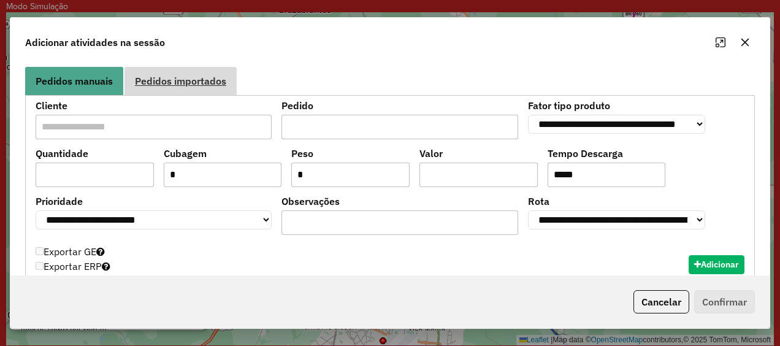
click at [200, 86] on span "Pedidos importados" at bounding box center [180, 81] width 91 height 10
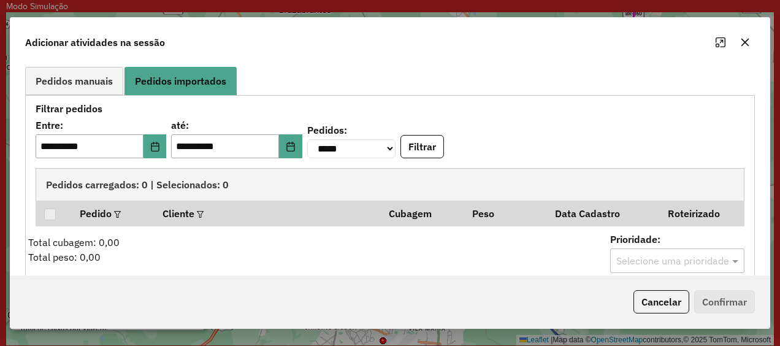
click at [748, 45] on icon "button" at bounding box center [745, 42] width 10 height 10
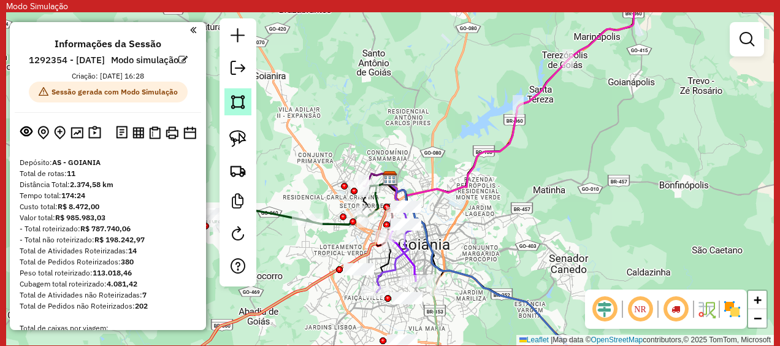
click at [240, 103] on img at bounding box center [237, 101] width 17 height 17
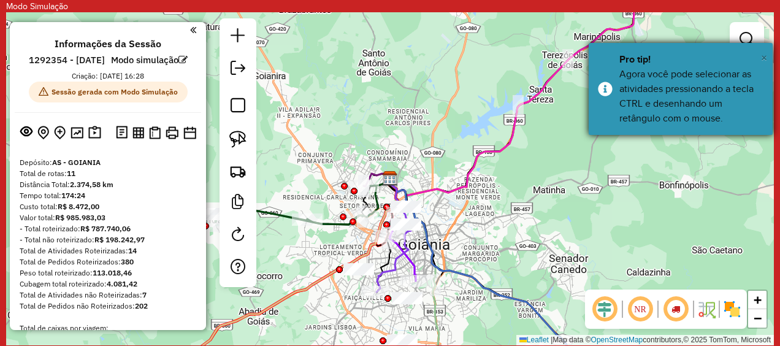
click at [763, 59] on span "×" at bounding box center [764, 57] width 6 height 13
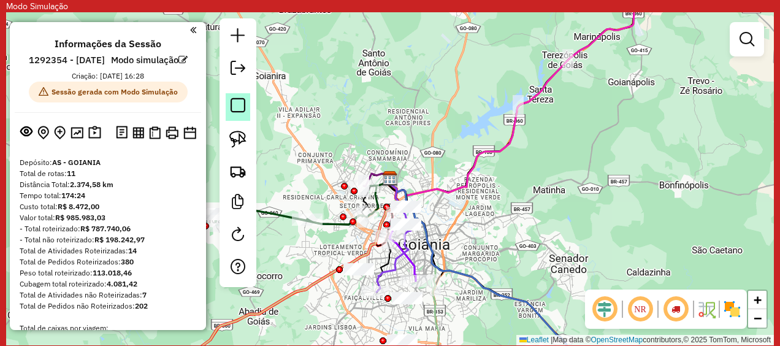
click at [239, 102] on em at bounding box center [237, 105] width 15 height 15
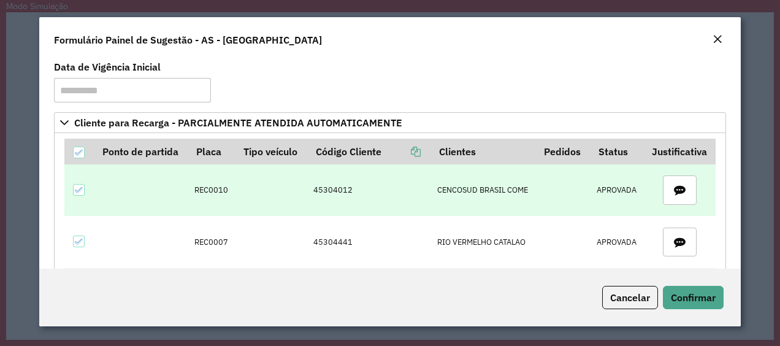
click at [199, 184] on td "REC0010" at bounding box center [211, 189] width 47 height 51
click at [203, 186] on td "REC0010" at bounding box center [211, 189] width 47 height 51
copy td "REC0010"
click at [208, 188] on td "REC0010" at bounding box center [211, 189] width 47 height 51
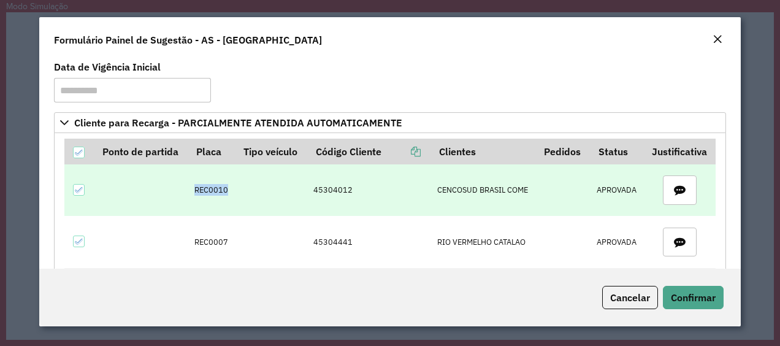
click at [208, 188] on td "REC0010" at bounding box center [211, 189] width 47 height 51
drag, startPoint x: 208, startPoint y: 188, endPoint x: 324, endPoint y: 195, distance: 116.1
click at [324, 195] on td "45304012" at bounding box center [368, 189] width 123 height 51
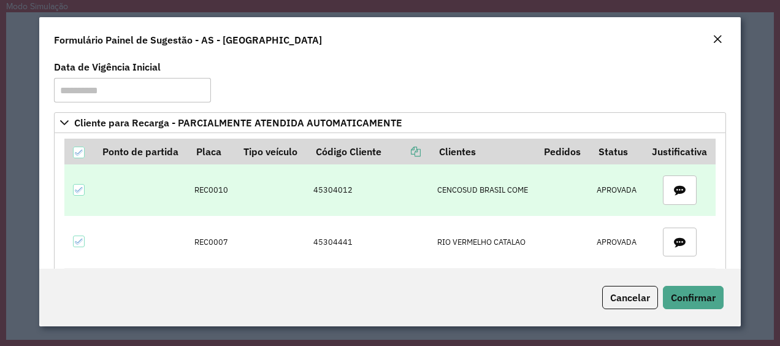
click at [215, 192] on td "REC0010" at bounding box center [211, 189] width 47 height 51
copy td "REC0010"
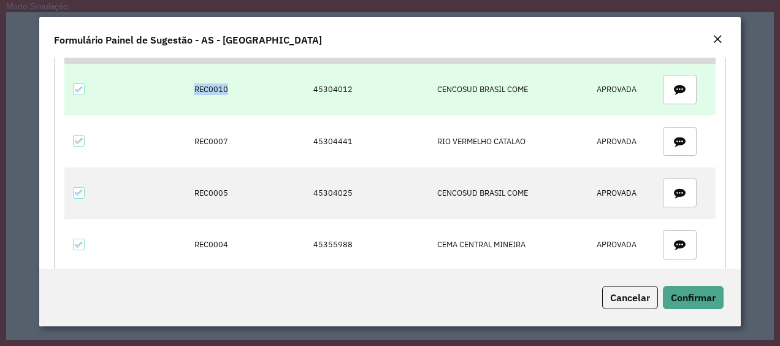
scroll to position [121, 0]
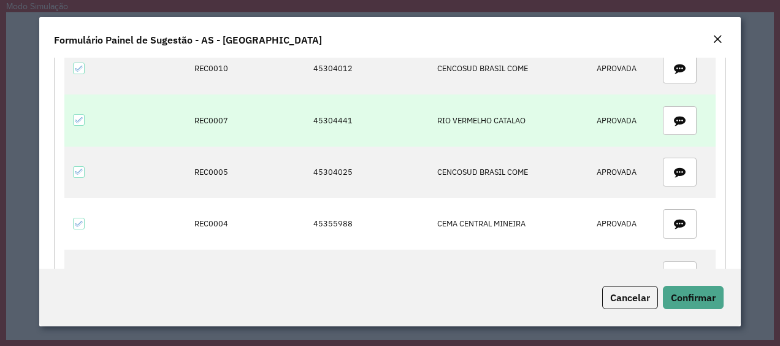
click at [334, 118] on td "45304441" at bounding box center [368, 119] width 123 height 51
copy td "45304441"
click at [208, 120] on td "REC0007" at bounding box center [211, 119] width 47 height 51
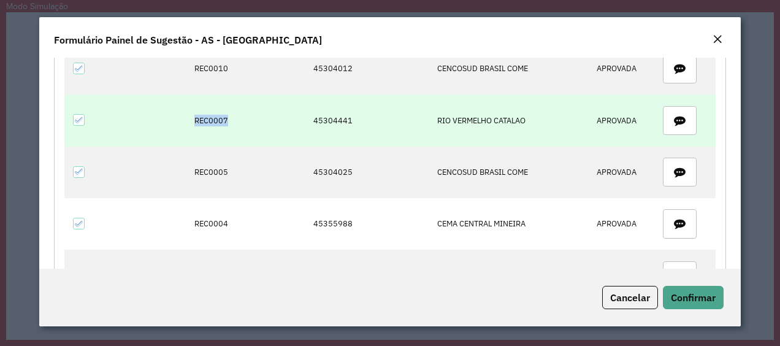
copy td "REC0007"
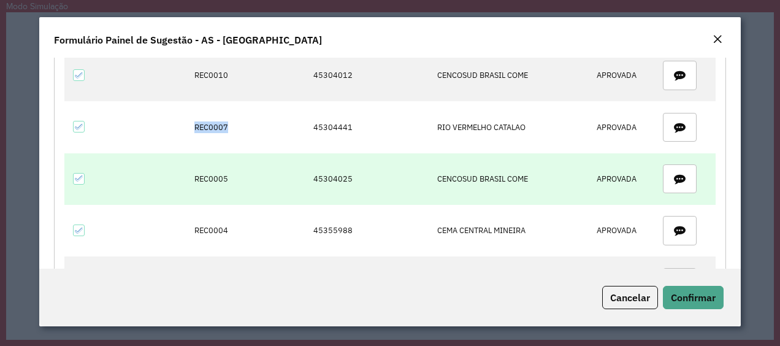
scroll to position [114, 0]
click at [325, 173] on td "45304025" at bounding box center [368, 179] width 123 height 51
copy td "45304025"
click at [211, 181] on td "REC0005" at bounding box center [211, 179] width 47 height 51
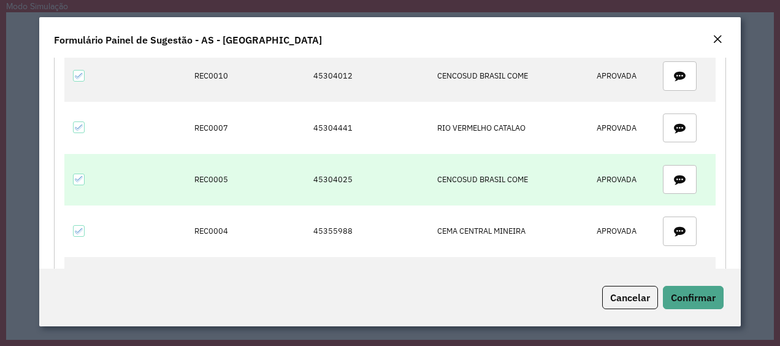
click at [212, 179] on td "REC0005" at bounding box center [211, 179] width 47 height 51
copy td "REC0005"
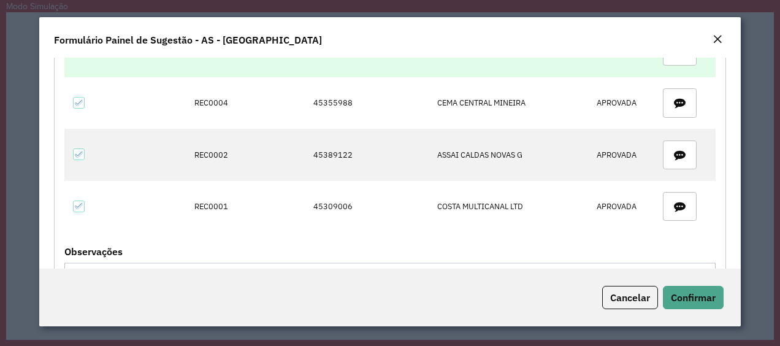
scroll to position [245, 0]
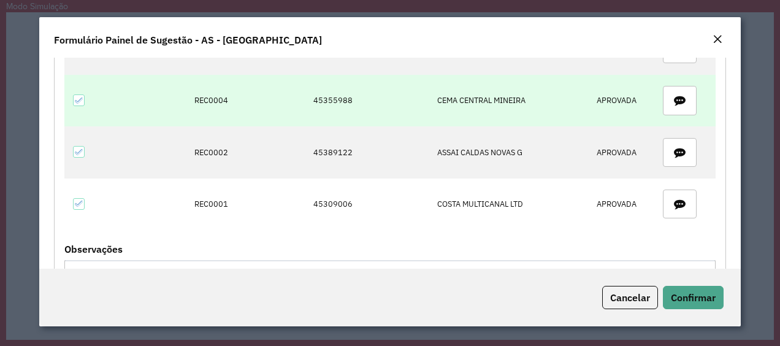
click at [334, 99] on td "45355988" at bounding box center [368, 100] width 123 height 51
copy td "45355988"
click at [204, 95] on td "REC0004" at bounding box center [211, 100] width 47 height 51
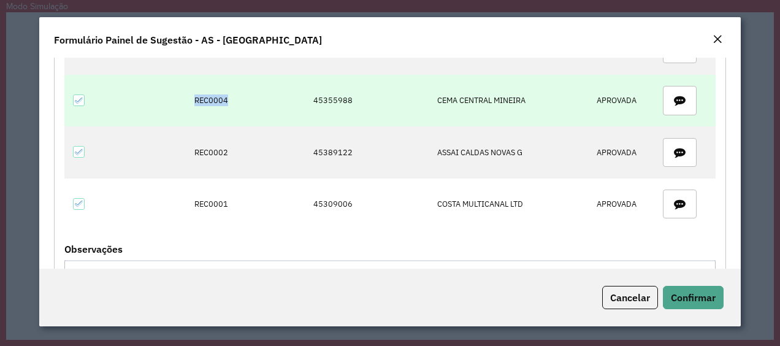
click at [204, 95] on td "REC0004" at bounding box center [211, 100] width 47 height 51
copy td "REC0004"
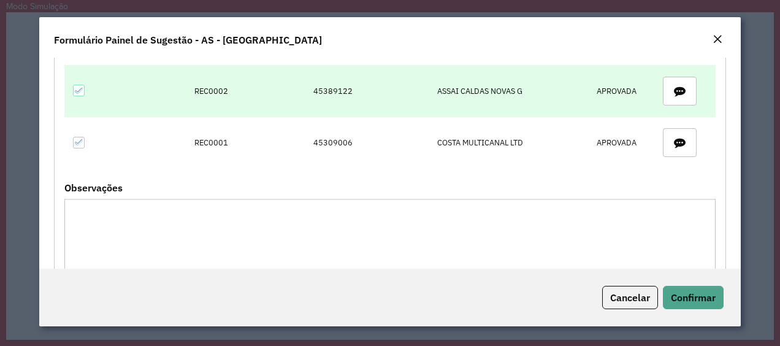
scroll to position [307, 0]
click at [330, 85] on td "45389122" at bounding box center [368, 89] width 123 height 51
copy td "45389122"
click at [216, 87] on td "REC0002" at bounding box center [211, 89] width 47 height 51
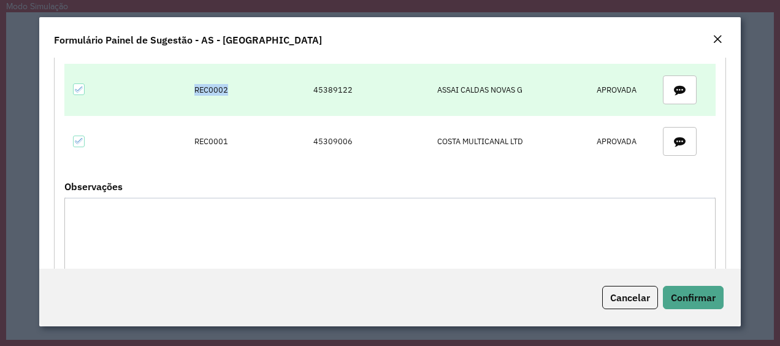
click at [216, 87] on td "REC0002" at bounding box center [211, 89] width 47 height 51
copy td "REC0002"
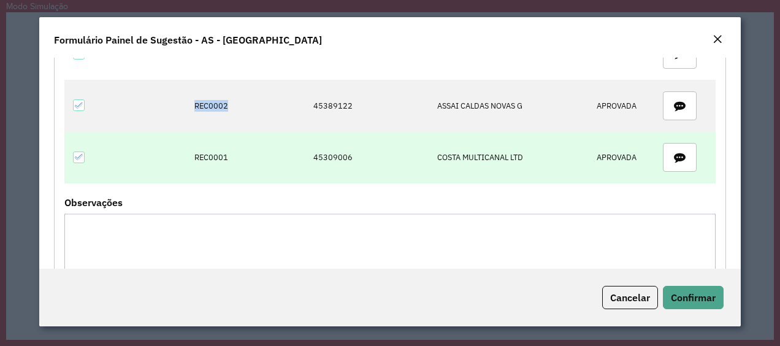
scroll to position [333, 0]
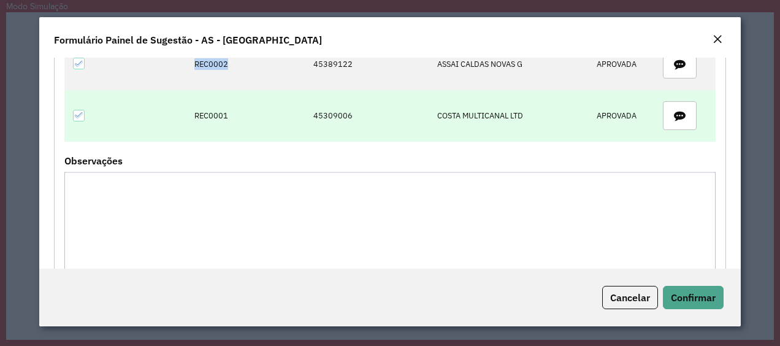
click at [324, 108] on td "45309006" at bounding box center [368, 115] width 123 height 51
click at [326, 109] on td "45309006" at bounding box center [368, 115] width 123 height 51
click at [205, 101] on td "REC0001" at bounding box center [211, 115] width 47 height 51
click at [206, 115] on td "REC0001" at bounding box center [211, 115] width 47 height 51
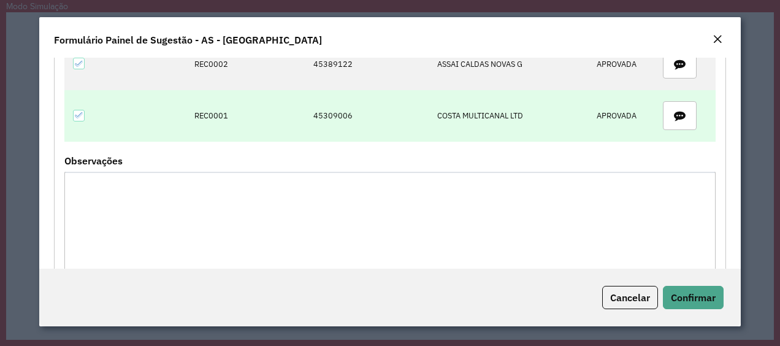
click at [206, 115] on td "REC0001" at bounding box center [211, 115] width 47 height 51
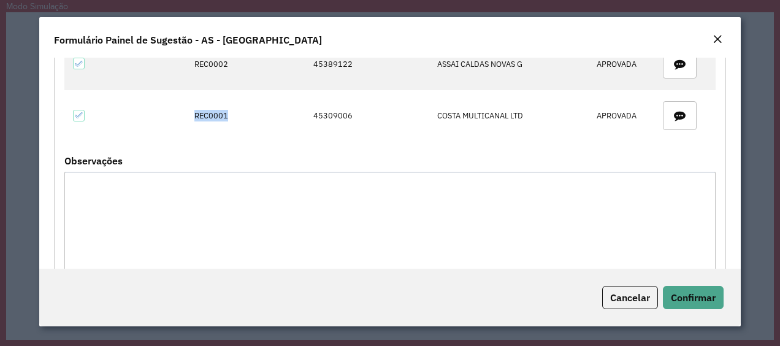
click at [717, 37] on em "Close" at bounding box center [717, 39] width 10 height 10
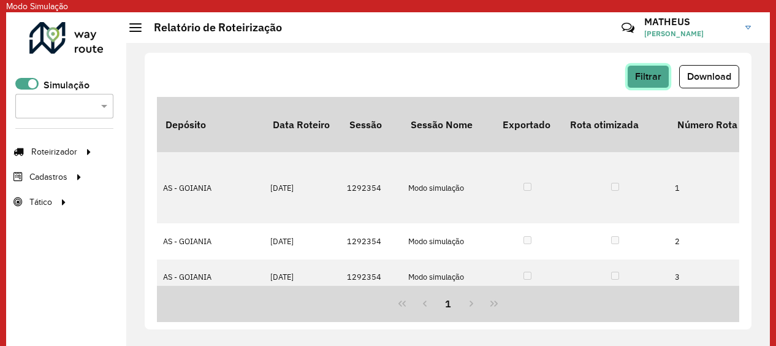
click at [646, 78] on span "Filtrar" at bounding box center [648, 76] width 26 height 10
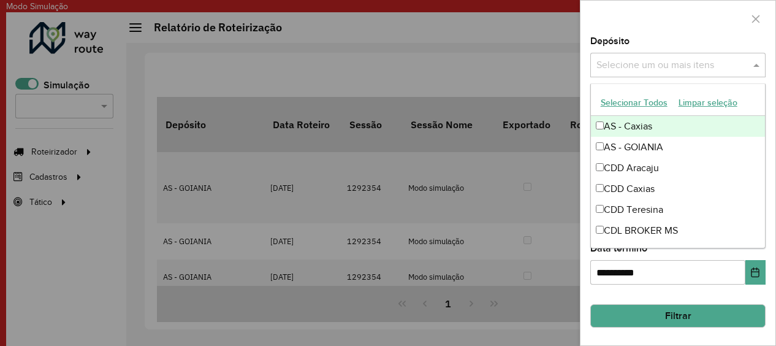
click at [631, 66] on input "text" at bounding box center [671, 65] width 157 height 15
click at [759, 20] on icon "button" at bounding box center [756, 19] width 10 height 10
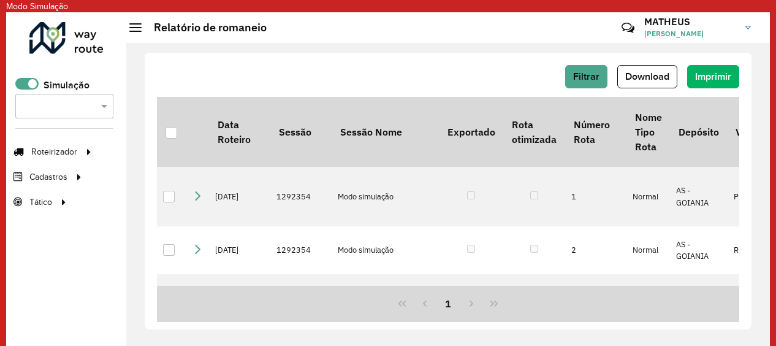
click at [463, 44] on div "Filtrar Download Imprimir Data Roteiro Sessão Sessão Nome Exportado Rota otimiz…" at bounding box center [447, 195] width 643 height 305
click at [134, 32] on div "Relatório de romaneio" at bounding box center [197, 27] width 137 height 13
click at [135, 29] on div at bounding box center [135, 27] width 12 height 9
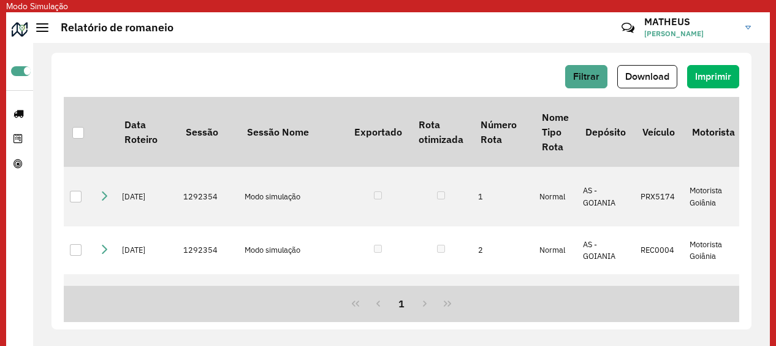
click at [39, 32] on div "Relatório de romaneio" at bounding box center [104, 27] width 137 height 13
click at [41, 26] on div at bounding box center [42, 27] width 12 height 9
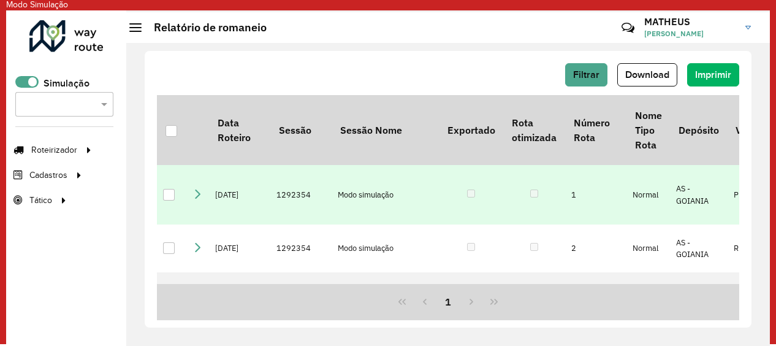
click at [200, 199] on icon at bounding box center [197, 194] width 10 height 10
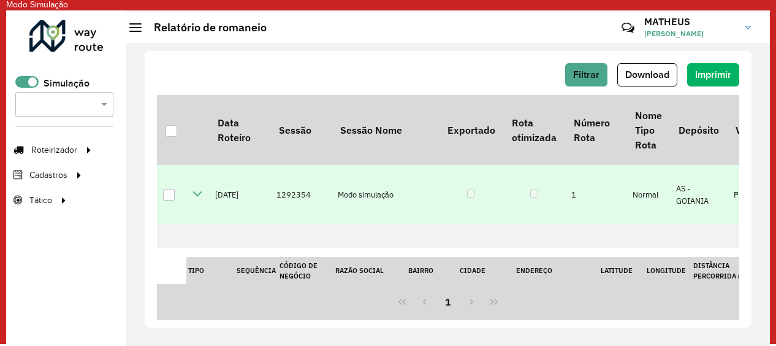
scroll to position [308, 0]
click at [195, 198] on icon at bounding box center [197, 193] width 10 height 10
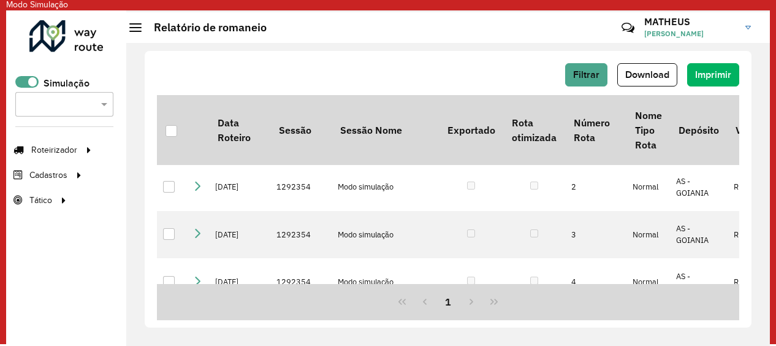
scroll to position [64, 0]
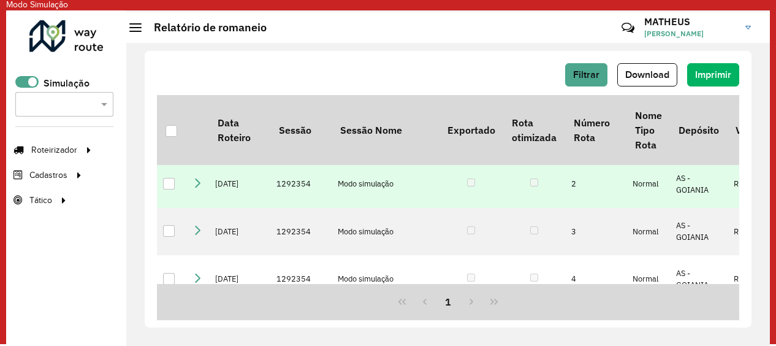
click at [196, 188] on icon at bounding box center [197, 183] width 10 height 10
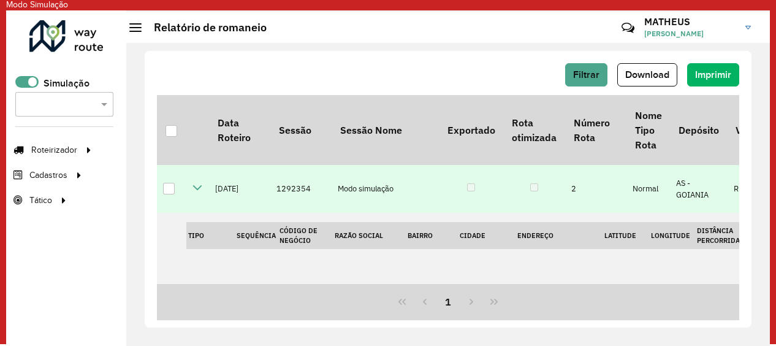
scroll to position [376, 0]
click at [192, 184] on icon at bounding box center [197, 188] width 10 height 10
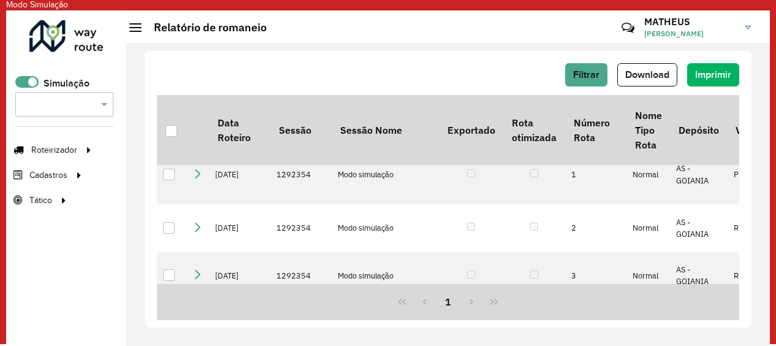
scroll to position [0, 0]
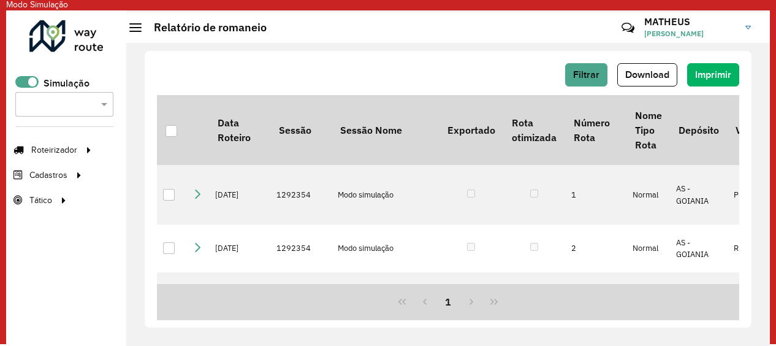
click at [357, 67] on div "Filtrar Download Imprimir" at bounding box center [448, 74] width 582 height 23
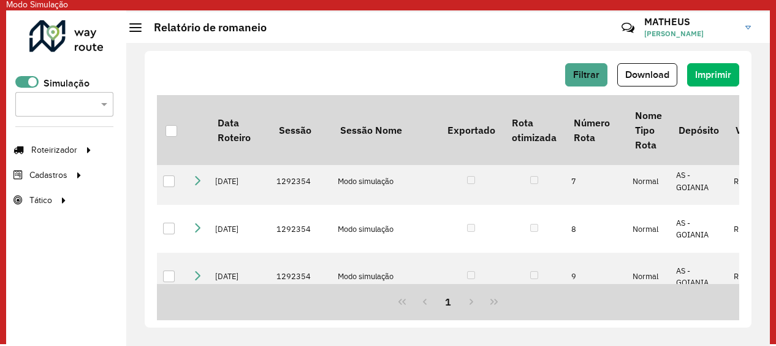
scroll to position [467, 0]
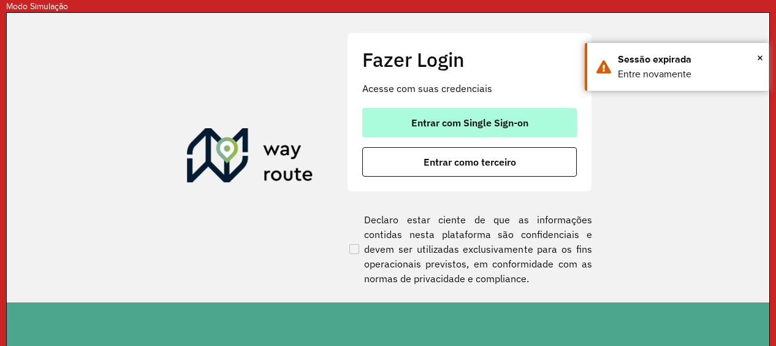
click at [427, 115] on button "Entrar com Single Sign-on" at bounding box center [469, 122] width 214 height 29
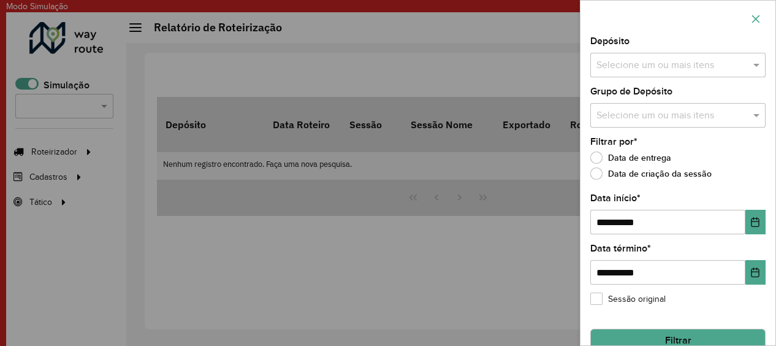
click at [755, 15] on icon "button" at bounding box center [756, 19] width 10 height 10
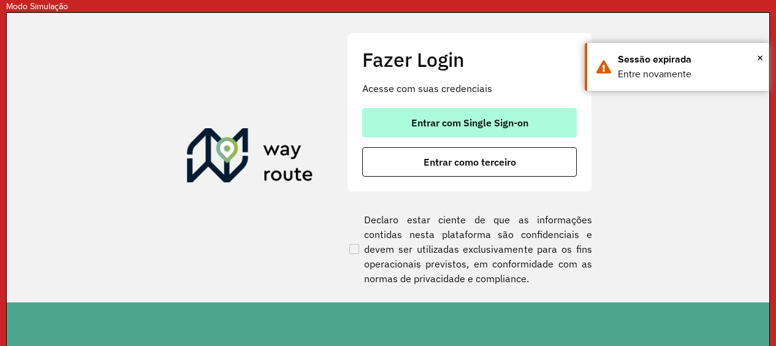
click at [466, 127] on span "Entrar com Single Sign-on" at bounding box center [469, 123] width 117 height 10
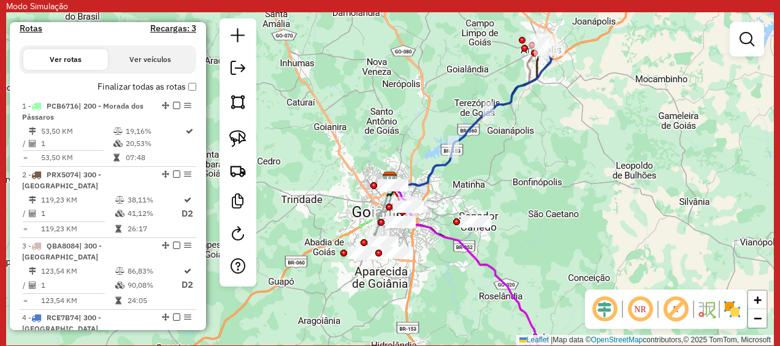
scroll to position [455, 0]
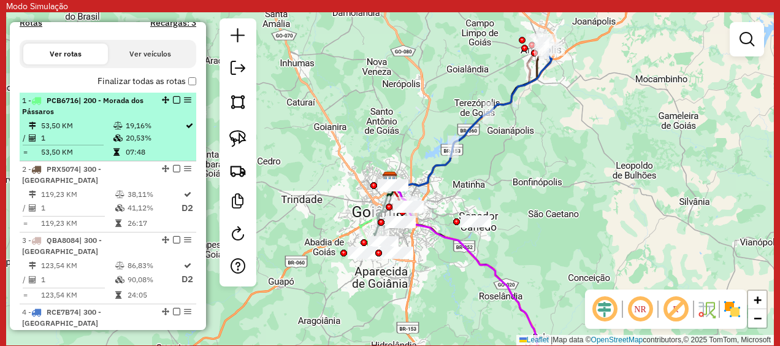
click at [173, 104] on em at bounding box center [176, 99] width 7 height 7
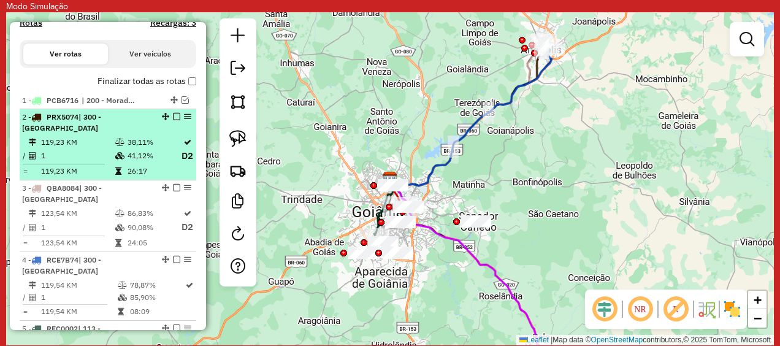
click at [173, 120] on em at bounding box center [176, 116] width 7 height 7
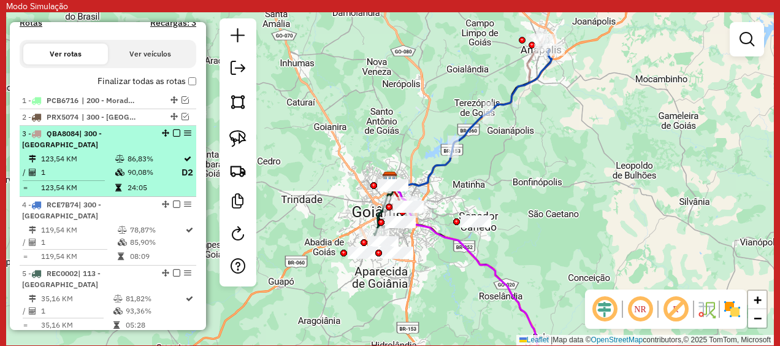
click at [173, 137] on em at bounding box center [176, 132] width 7 height 7
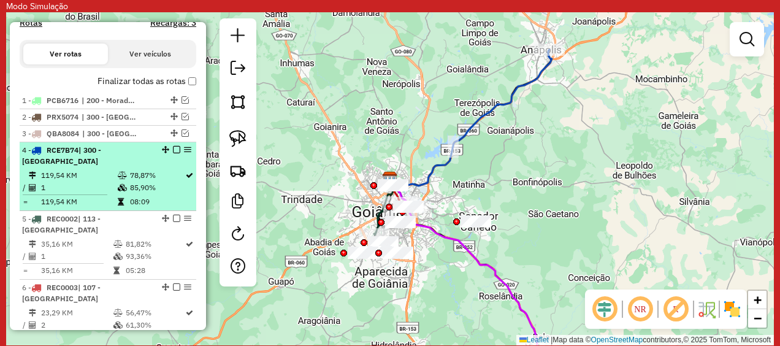
click at [170, 159] on div "4 - RCE7B74 | 300 - [GEOGRAPHIC_DATA]" at bounding box center [108, 156] width 172 height 22
select select "**********"
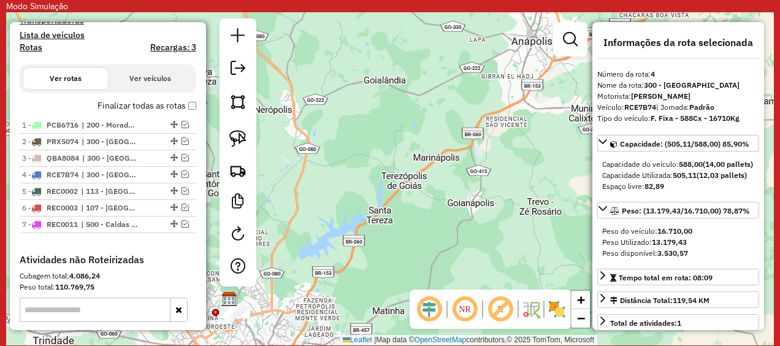
scroll to position [457, 0]
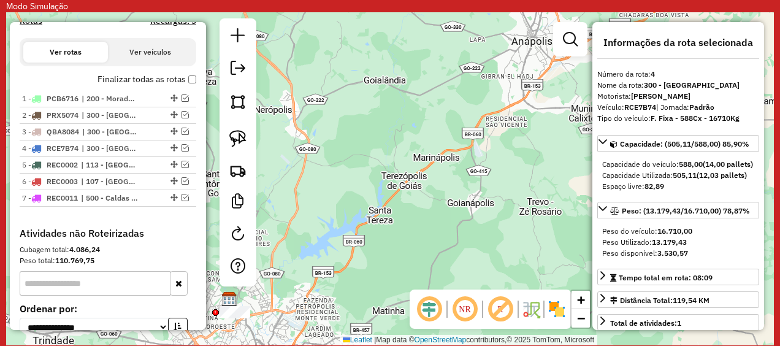
click at [465, 127] on div "Janela de atendimento Grade de atendimento Capacidade Transportadoras Veículos …" at bounding box center [389, 178] width 767 height 333
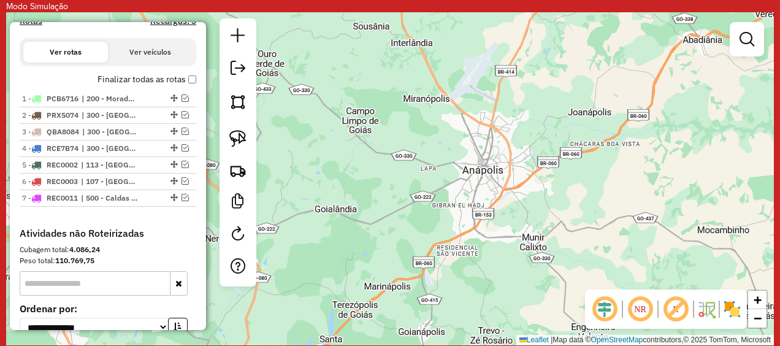
drag, startPoint x: 465, startPoint y: 127, endPoint x: 422, endPoint y: 250, distance: 129.9
click at [422, 250] on div "Janela de atendimento Grade de atendimento Capacidade Transportadoras Veículos …" at bounding box center [389, 178] width 767 height 333
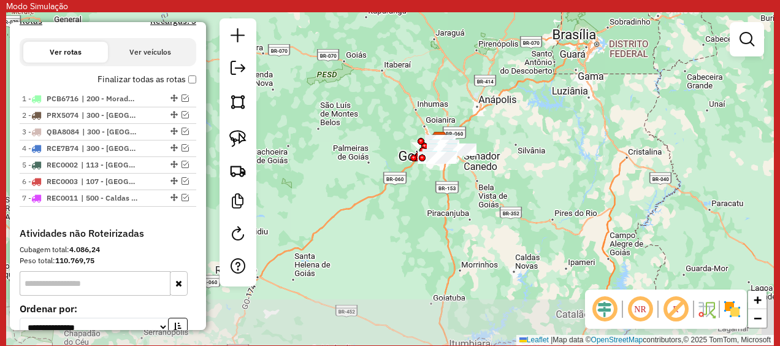
drag, startPoint x: 447, startPoint y: 259, endPoint x: 482, endPoint y: 121, distance: 141.5
click at [482, 121] on div "Janela de atendimento Grade de atendimento Capacidade Transportadoras Veículos …" at bounding box center [389, 178] width 767 height 333
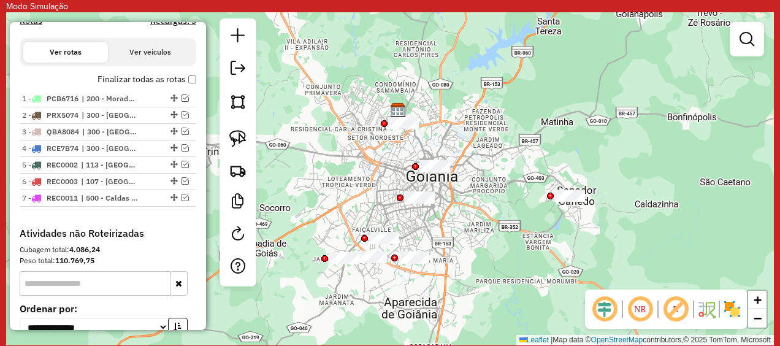
drag, startPoint x: 429, startPoint y: 110, endPoint x: 424, endPoint y: 220, distance: 109.8
click at [424, 220] on div "Janela de atendimento Grade de atendimento Capacidade Transportadoras Veículos …" at bounding box center [389, 178] width 767 height 333
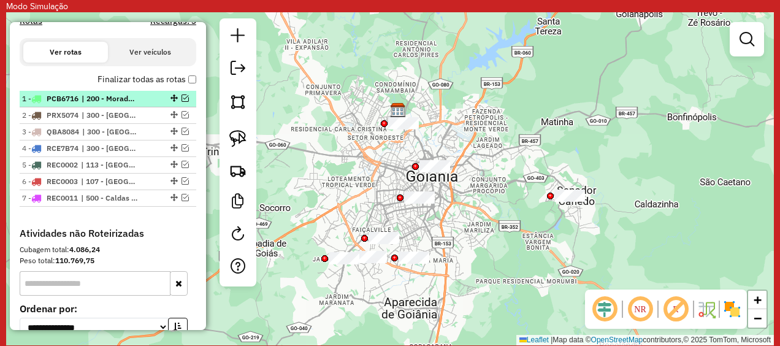
drag, startPoint x: 179, startPoint y: 112, endPoint x: 159, endPoint y: 109, distance: 19.8
drag, startPoint x: 159, startPoint y: 109, endPoint x: 123, endPoint y: 120, distance: 37.8
drag, startPoint x: 123, startPoint y: 120, endPoint x: 77, endPoint y: 121, distance: 46.0
click at [77, 107] on li "1 - PCB6716 | 200 - Morada dos Pássaros" at bounding box center [108, 99] width 177 height 17
select select "**********"
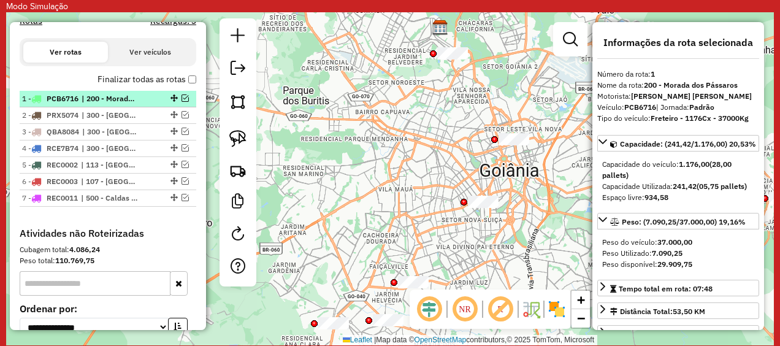
drag, startPoint x: 182, startPoint y: 114, endPoint x: 142, endPoint y: 112, distance: 40.5
click at [142, 104] on div "1 - PCB6716 | 200 - Morada dos Pássaros" at bounding box center [87, 98] width 130 height 11
click at [184, 102] on em at bounding box center [184, 97] width 7 height 7
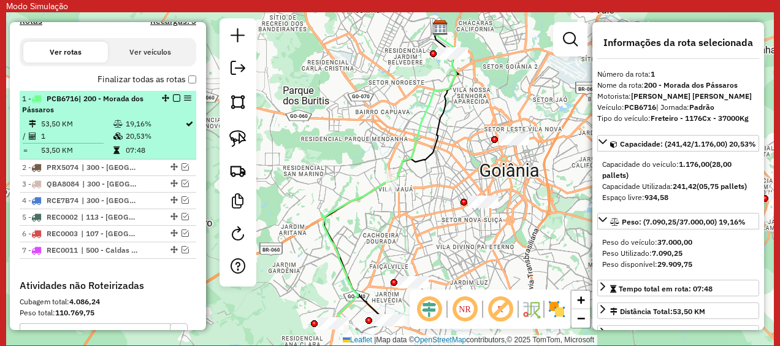
click at [184, 102] on em at bounding box center [187, 97] width 7 height 7
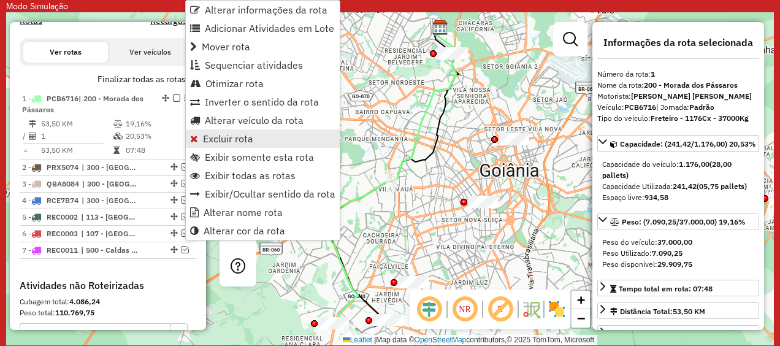
click at [235, 143] on span "Excluir rota" at bounding box center [228, 139] width 50 height 10
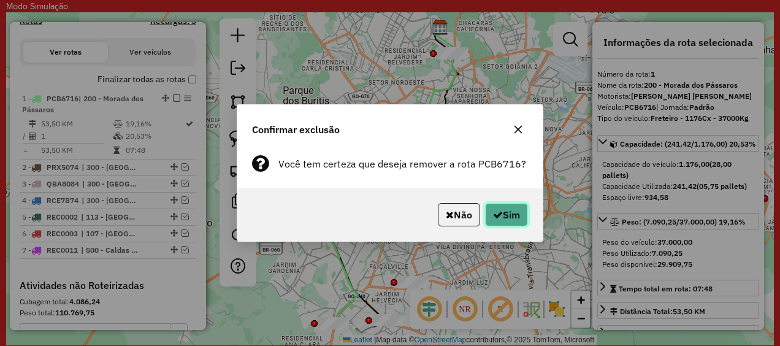
click at [503, 217] on button "Sim" at bounding box center [506, 214] width 43 height 23
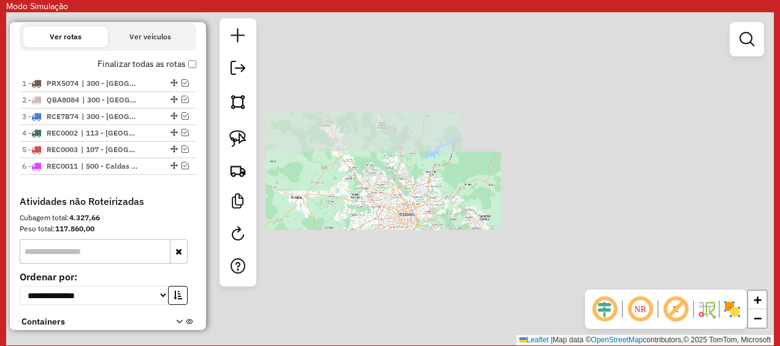
scroll to position [441, 0]
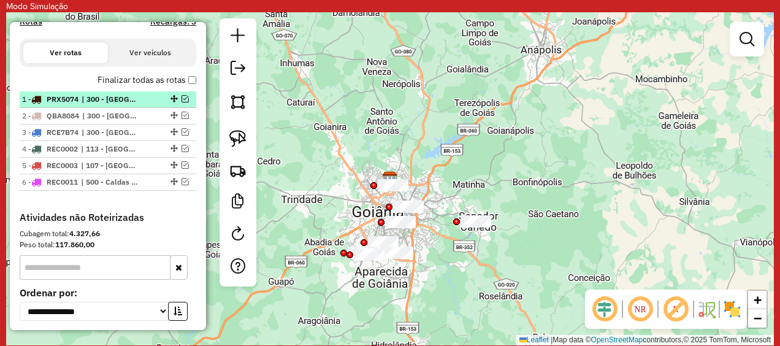
click at [181, 102] on em at bounding box center [184, 98] width 7 height 7
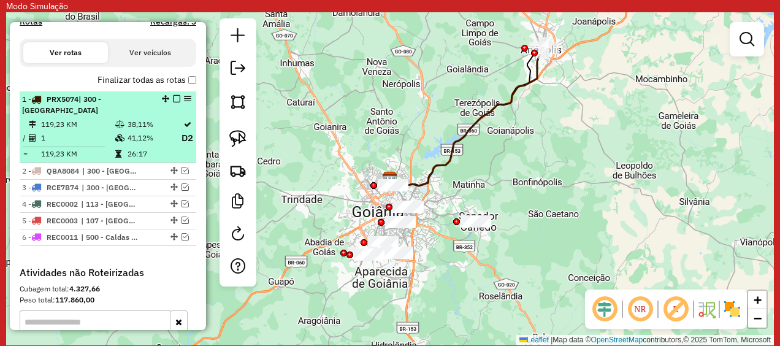
select select "**********"
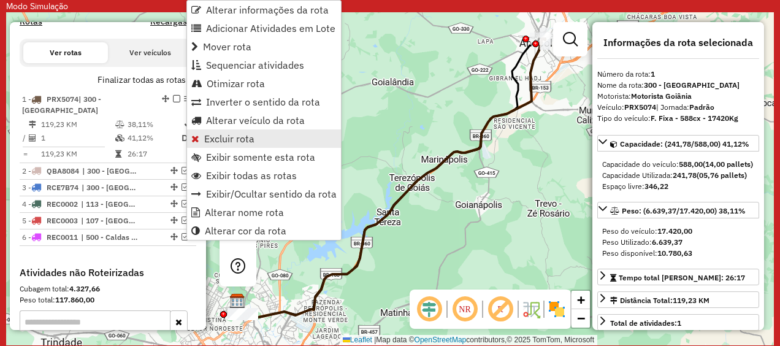
click at [208, 140] on span "Excluir rota" at bounding box center [229, 139] width 50 height 10
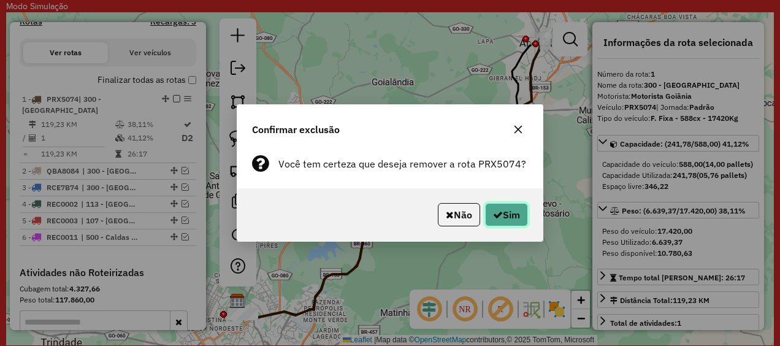
click at [507, 211] on button "Sim" at bounding box center [506, 214] width 43 height 23
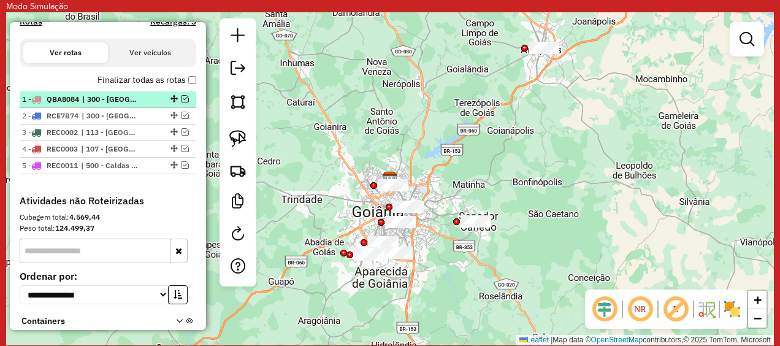
click at [181, 102] on em at bounding box center [184, 98] width 7 height 7
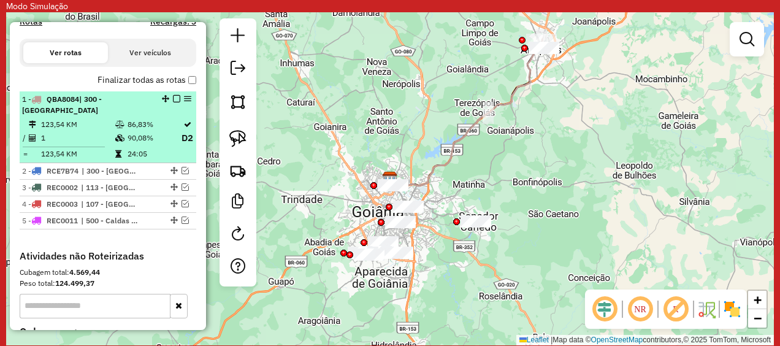
drag, startPoint x: 179, startPoint y: 113, endPoint x: 159, endPoint y: 116, distance: 20.6
click at [162, 102] on em at bounding box center [165, 98] width 7 height 7
select select "**********"
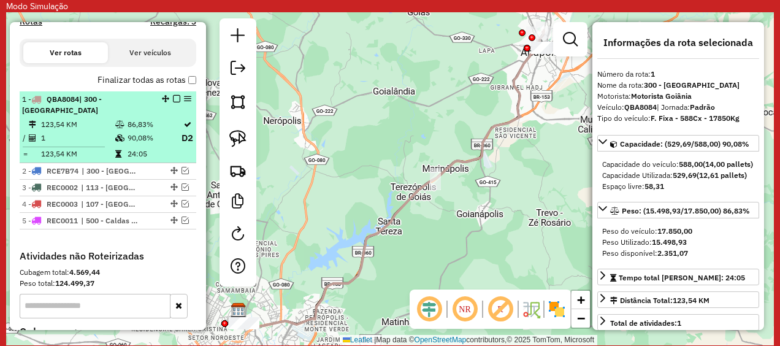
click at [184, 102] on em at bounding box center [187, 98] width 7 height 7
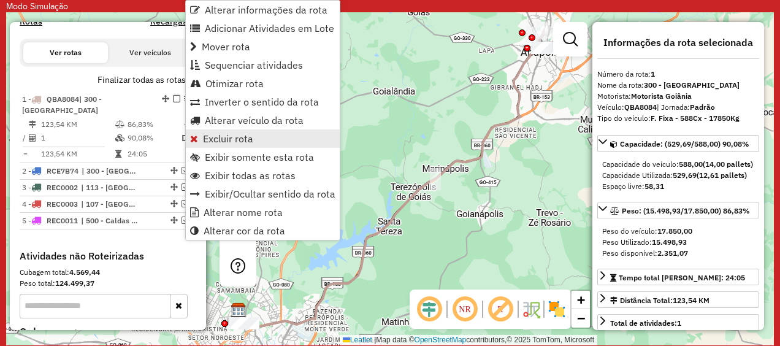
click at [207, 141] on span "Excluir rota" at bounding box center [228, 139] width 50 height 10
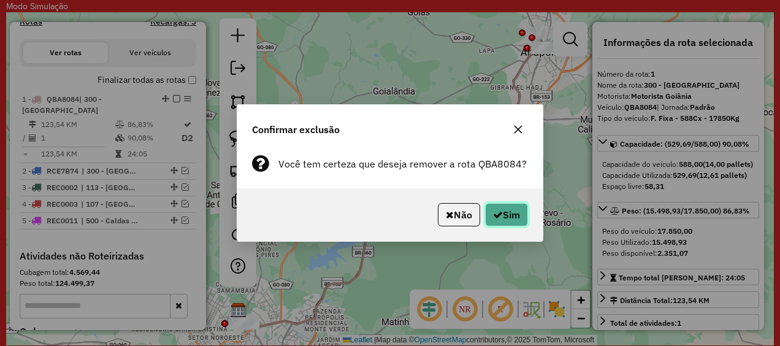
click at [488, 214] on button "Sim" at bounding box center [506, 214] width 43 height 23
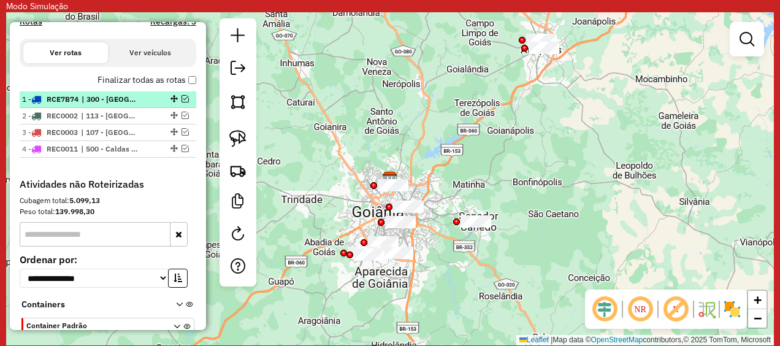
click at [181, 102] on em at bounding box center [184, 98] width 7 height 7
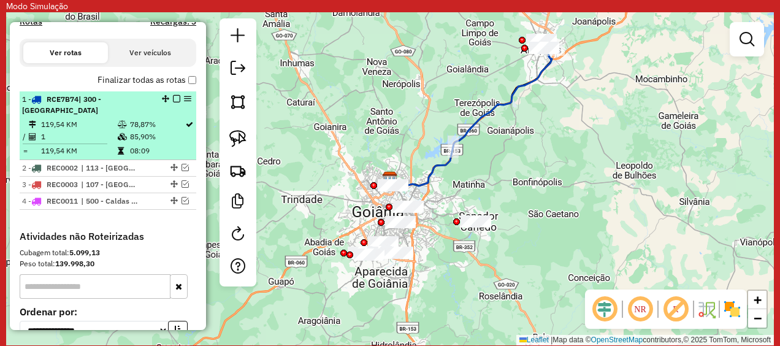
select select "**********"
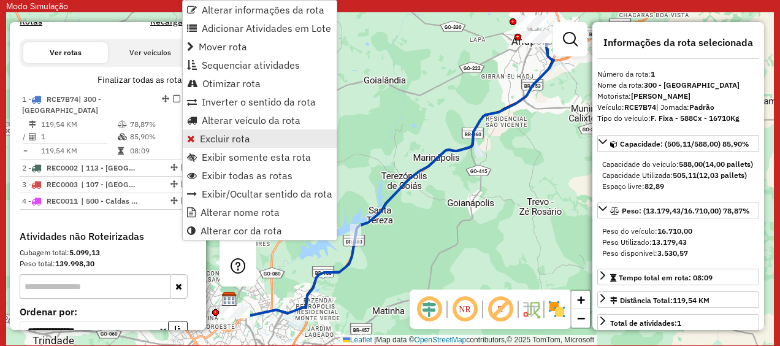
click at [202, 138] on span "Excluir rota" at bounding box center [225, 139] width 50 height 10
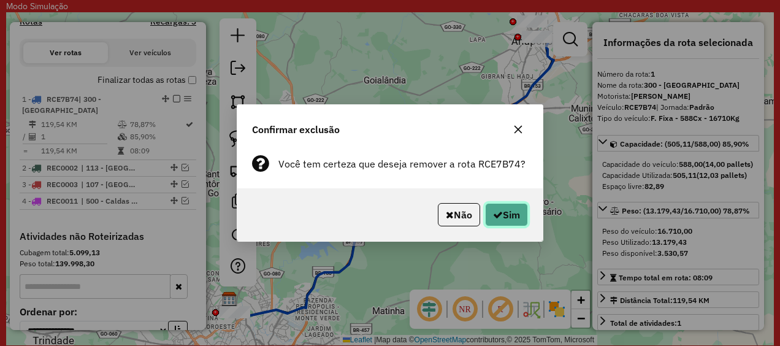
click at [499, 214] on icon "button" at bounding box center [498, 215] width 10 height 10
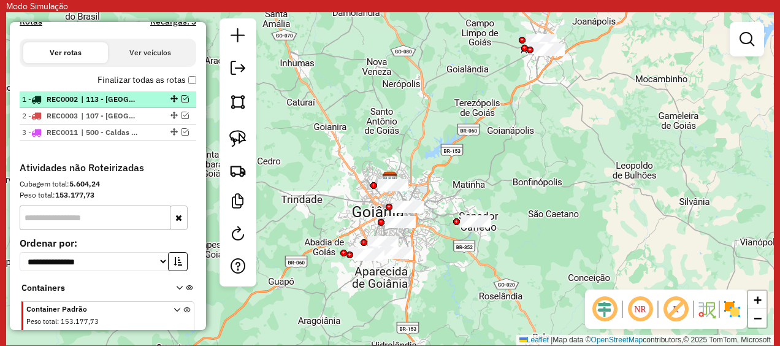
click at [181, 102] on em at bounding box center [184, 98] width 7 height 7
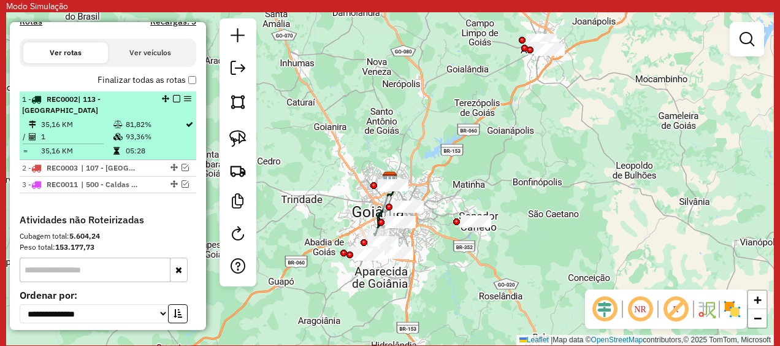
select select "**********"
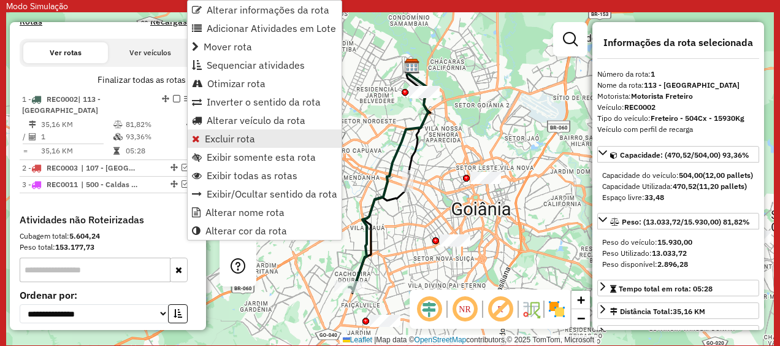
click at [217, 137] on span "Excluir rota" at bounding box center [230, 139] width 50 height 10
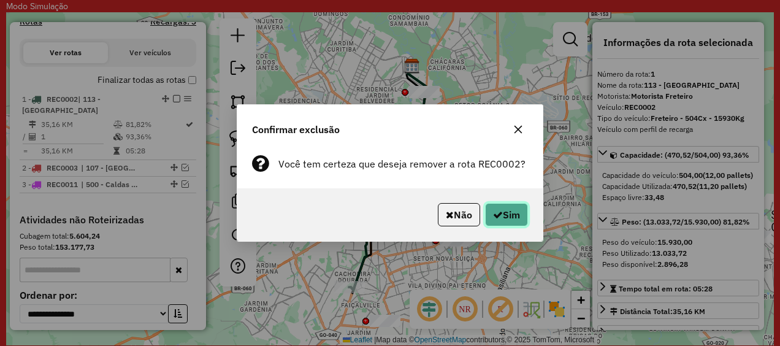
click at [507, 216] on button "Sim" at bounding box center [506, 214] width 43 height 23
